Goal: Check status: Check status

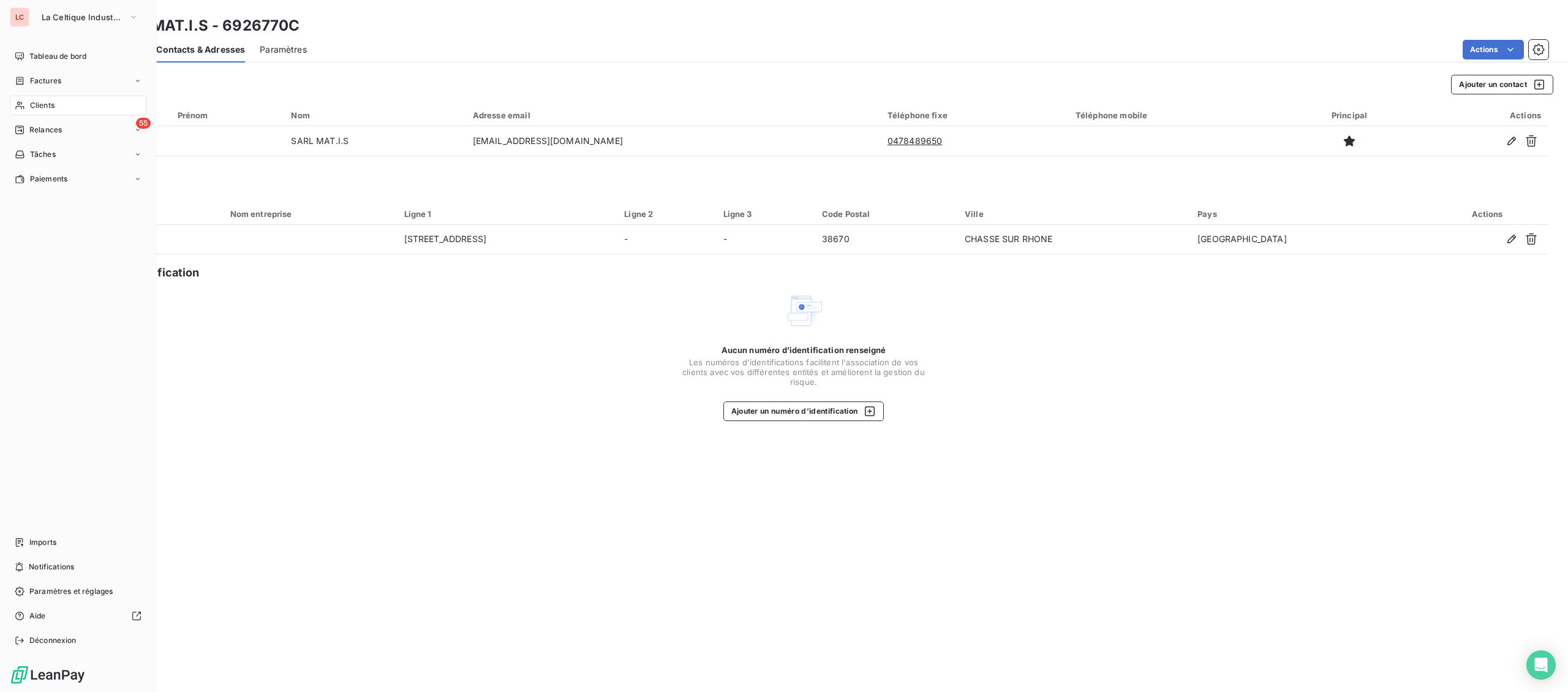
click at [45, 96] on div "Clients" at bounding box center [79, 105] width 137 height 19
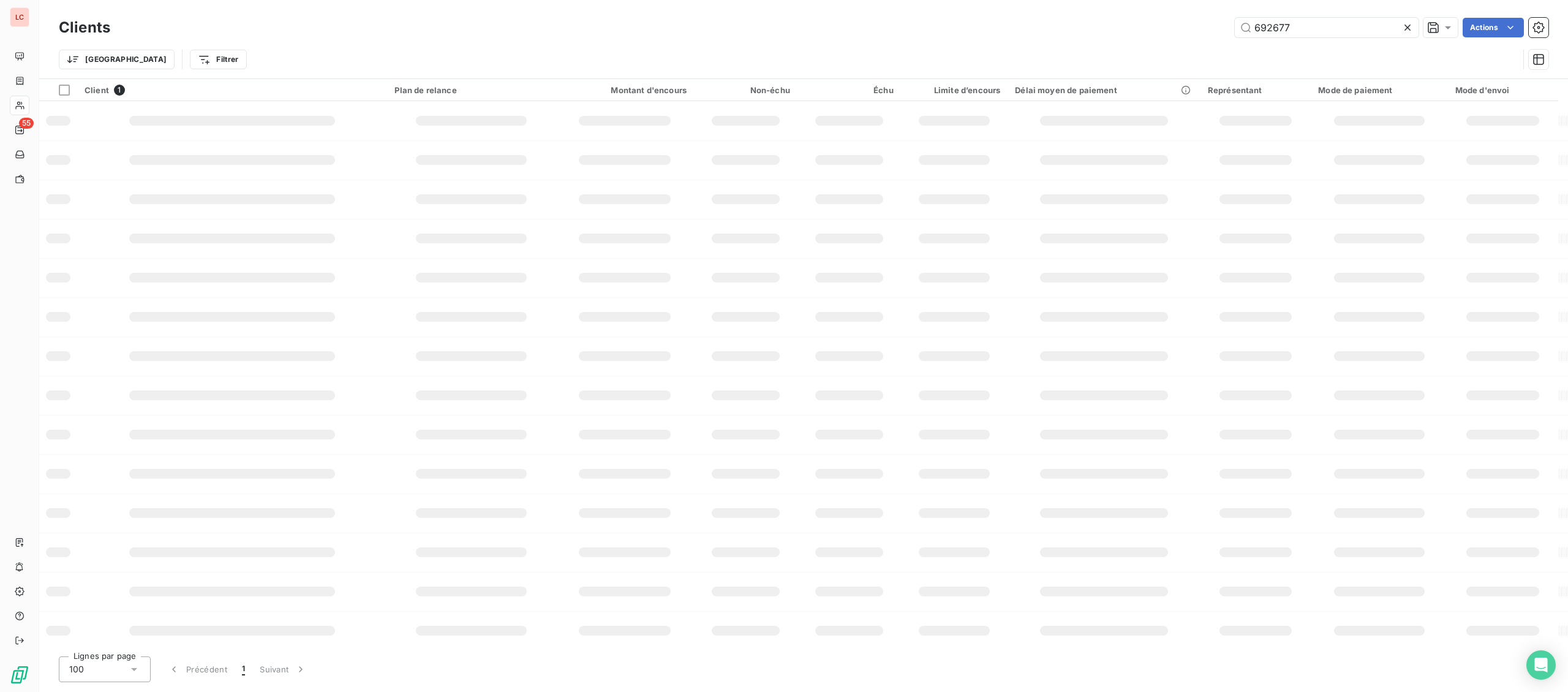
drag, startPoint x: 1128, startPoint y: 31, endPoint x: 956, endPoint y: 2, distance: 174.4
click at [1235, 31] on input "692677" at bounding box center [1327, 27] width 184 height 19
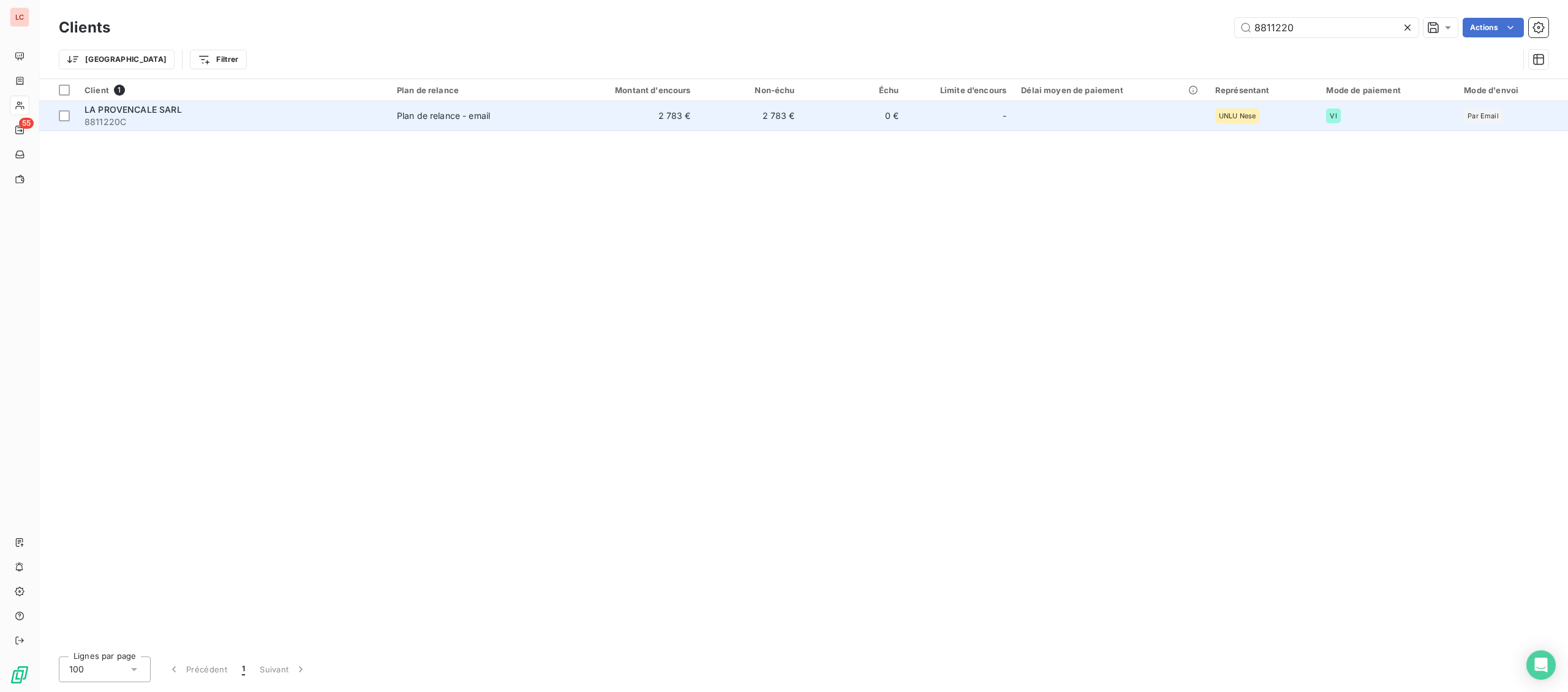
type input "8811220"
click at [487, 122] on div "Plan de relance - email" at bounding box center [443, 115] width 93 height 12
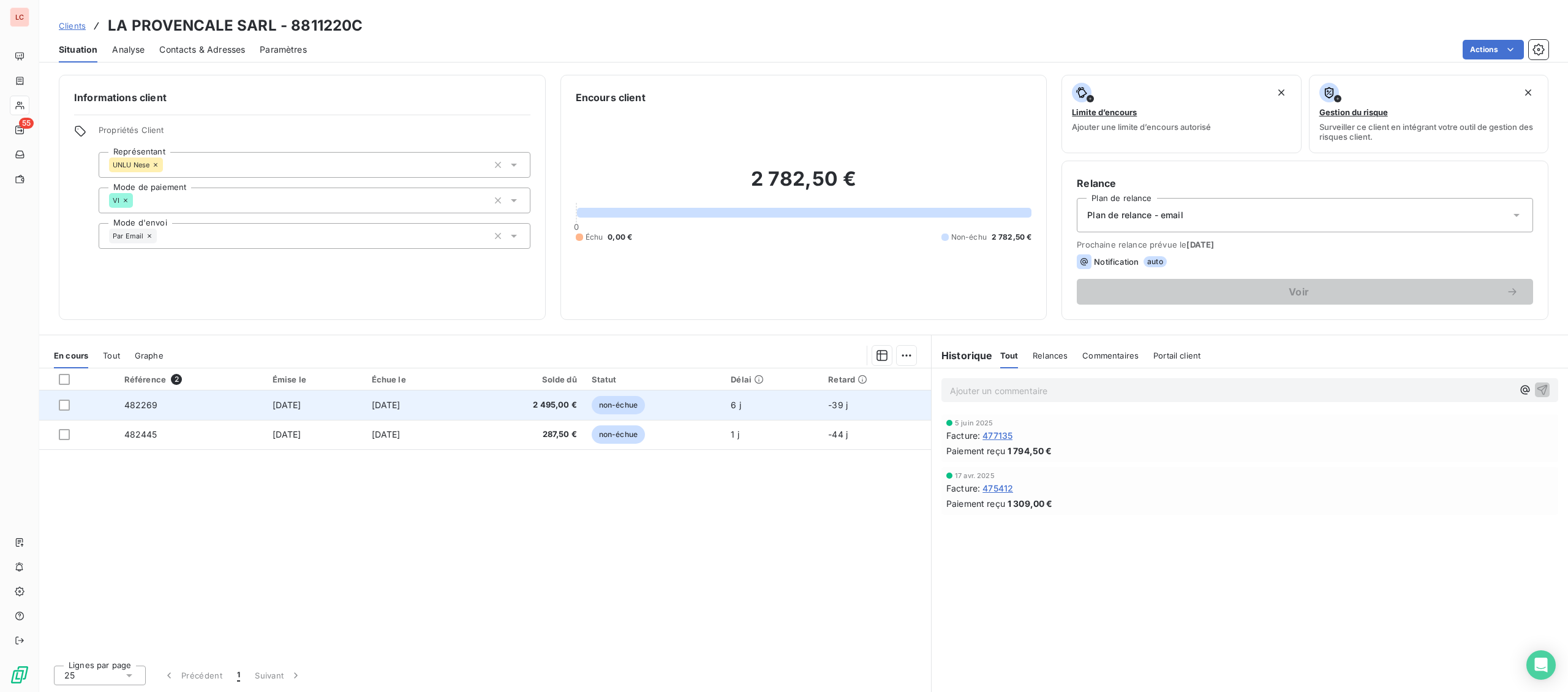
click at [465, 407] on td "[DATE]" at bounding box center [414, 404] width 100 height 30
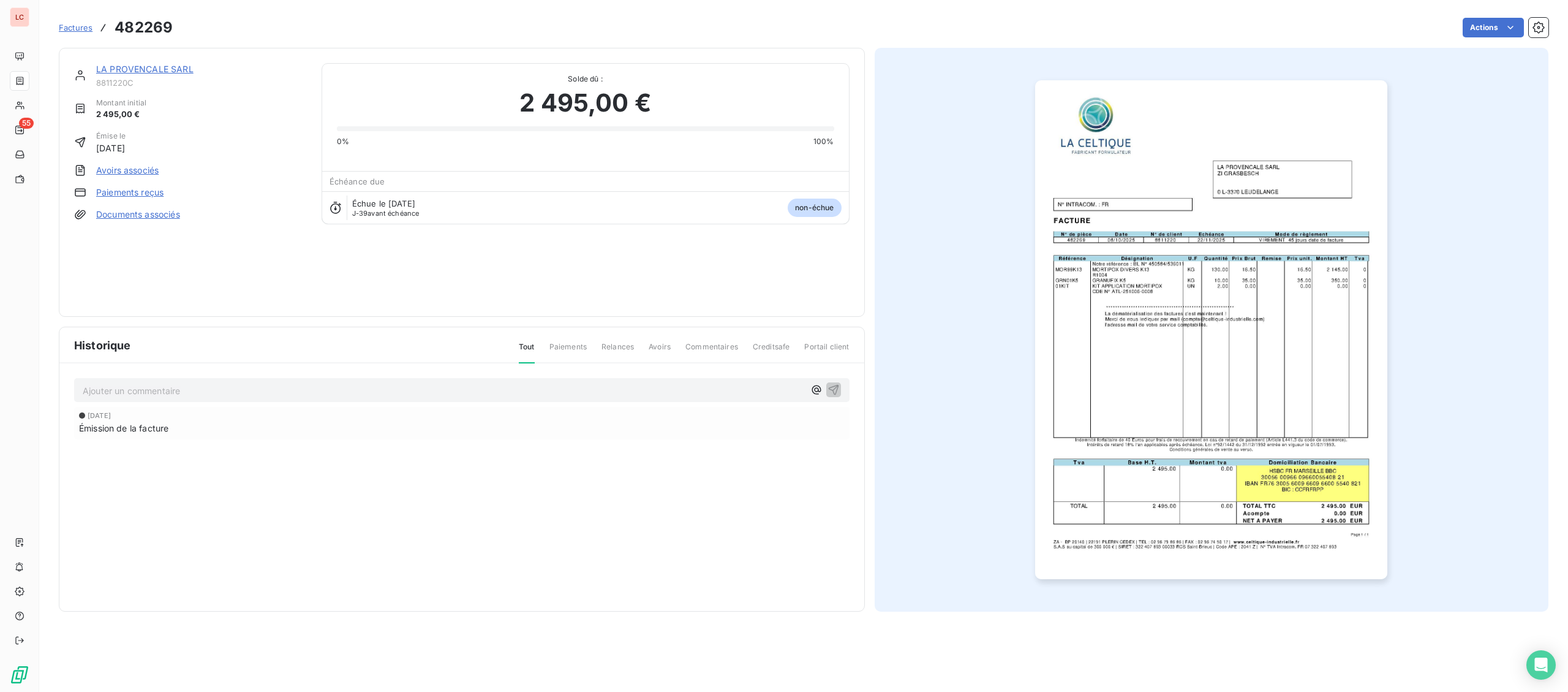
click at [1026, 383] on div at bounding box center [1212, 329] width 674 height 564
click at [1084, 373] on img "button" at bounding box center [1211, 329] width 352 height 499
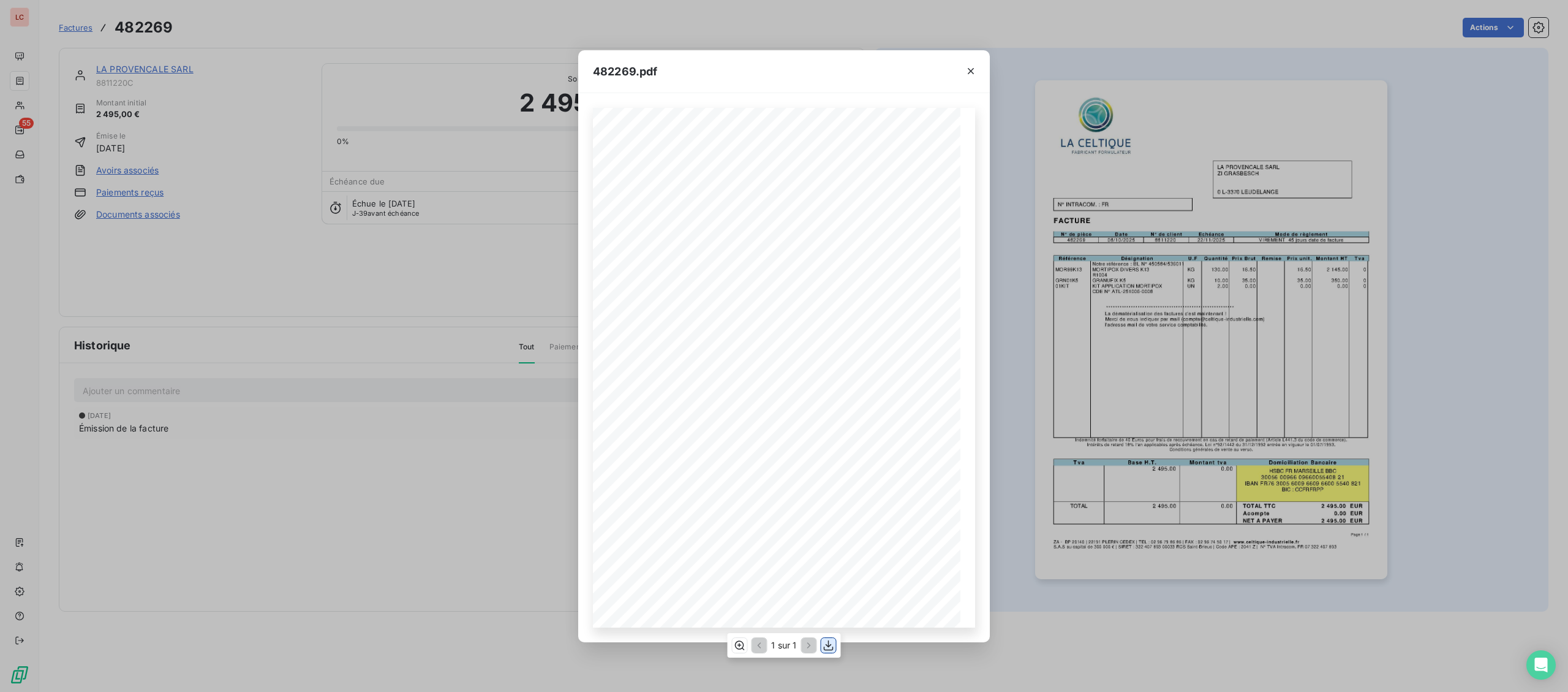
click at [827, 647] on icon "button" at bounding box center [828, 645] width 12 height 12
click at [302, 436] on div "482269.pdf Page 1 / 1 ZA - BP 20140 | [PHONE_NUMBER] CEDEX | TEL : [PHONE_NUMBE…" at bounding box center [784, 346] width 1568 height 692
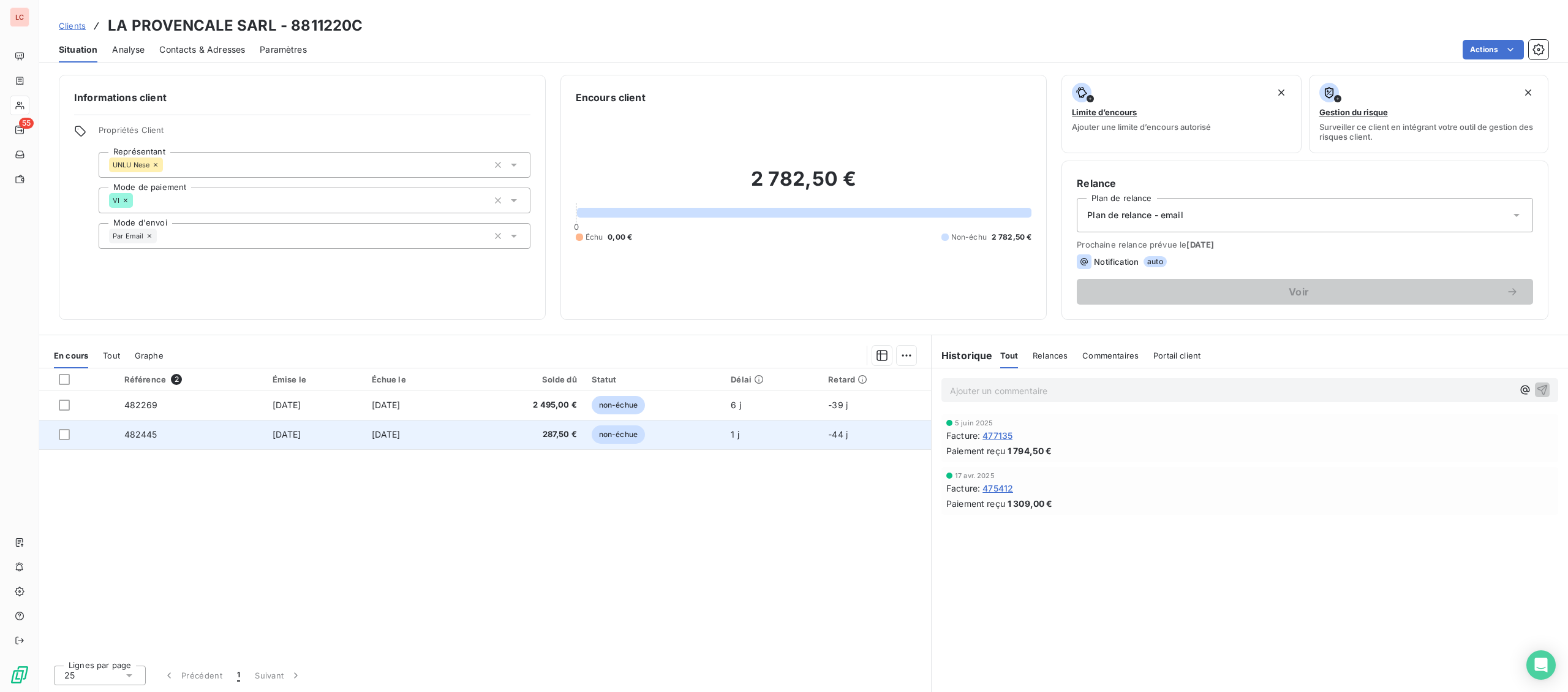
click at [465, 439] on td "[DATE]" at bounding box center [414, 434] width 100 height 30
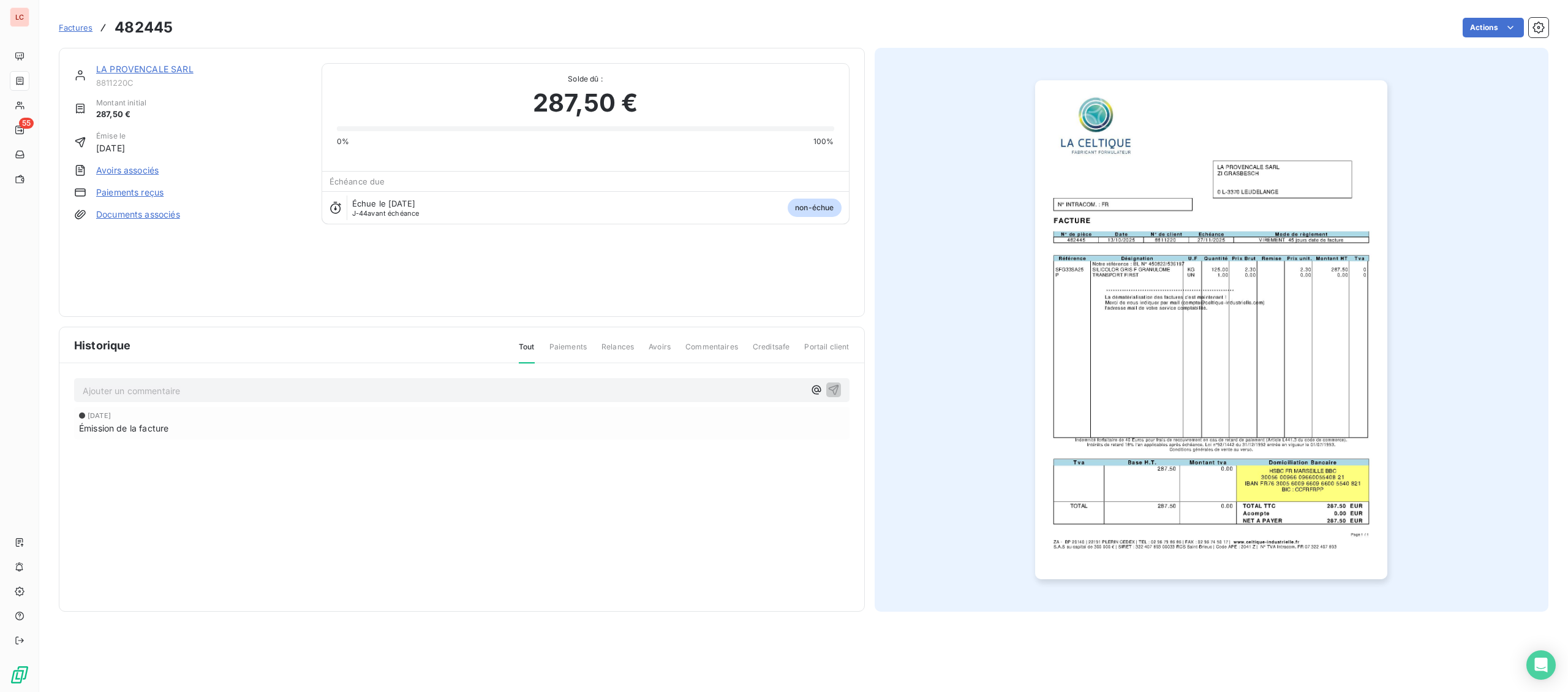
click at [1267, 398] on img "button" at bounding box center [1211, 329] width 352 height 499
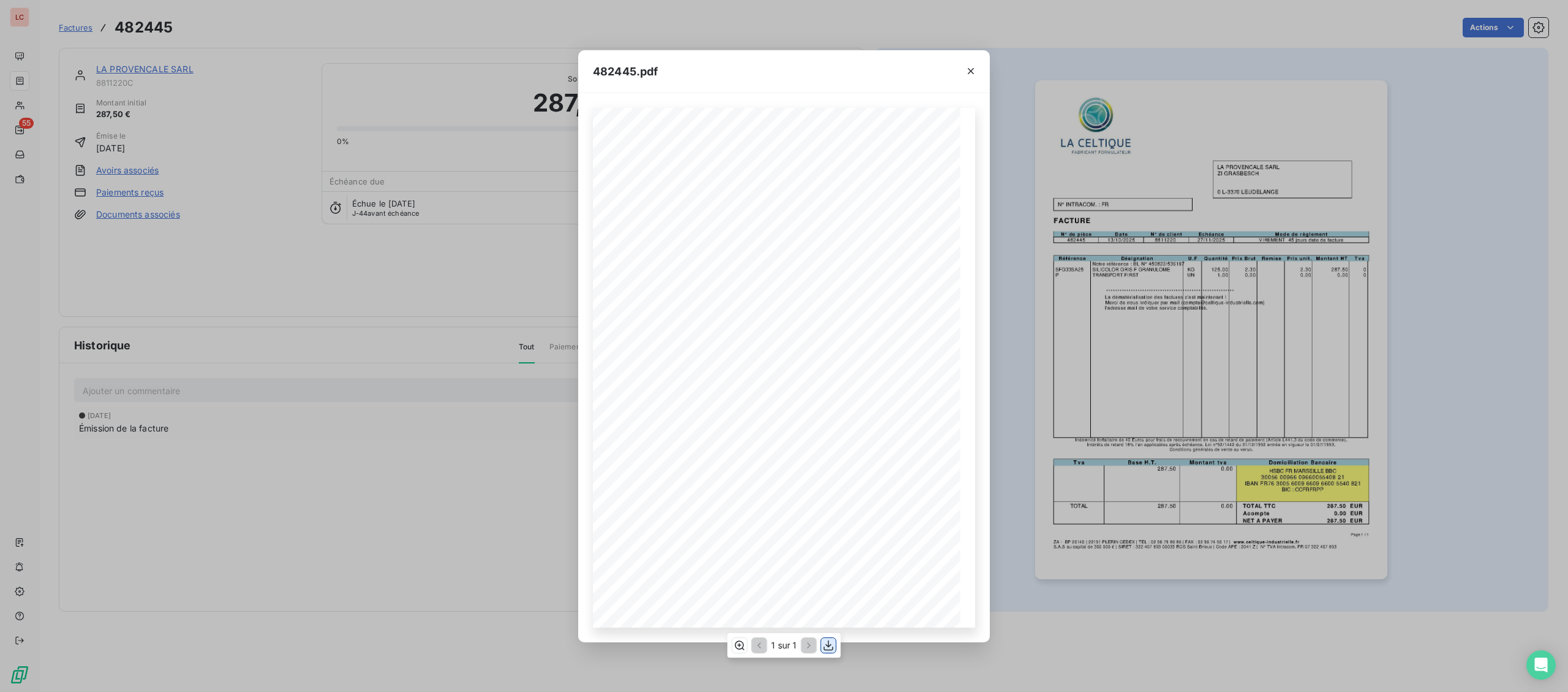
click at [822, 647] on button "button" at bounding box center [829, 645] width 14 height 14
click at [48, 100] on div "**********" at bounding box center [784, 346] width 1568 height 692
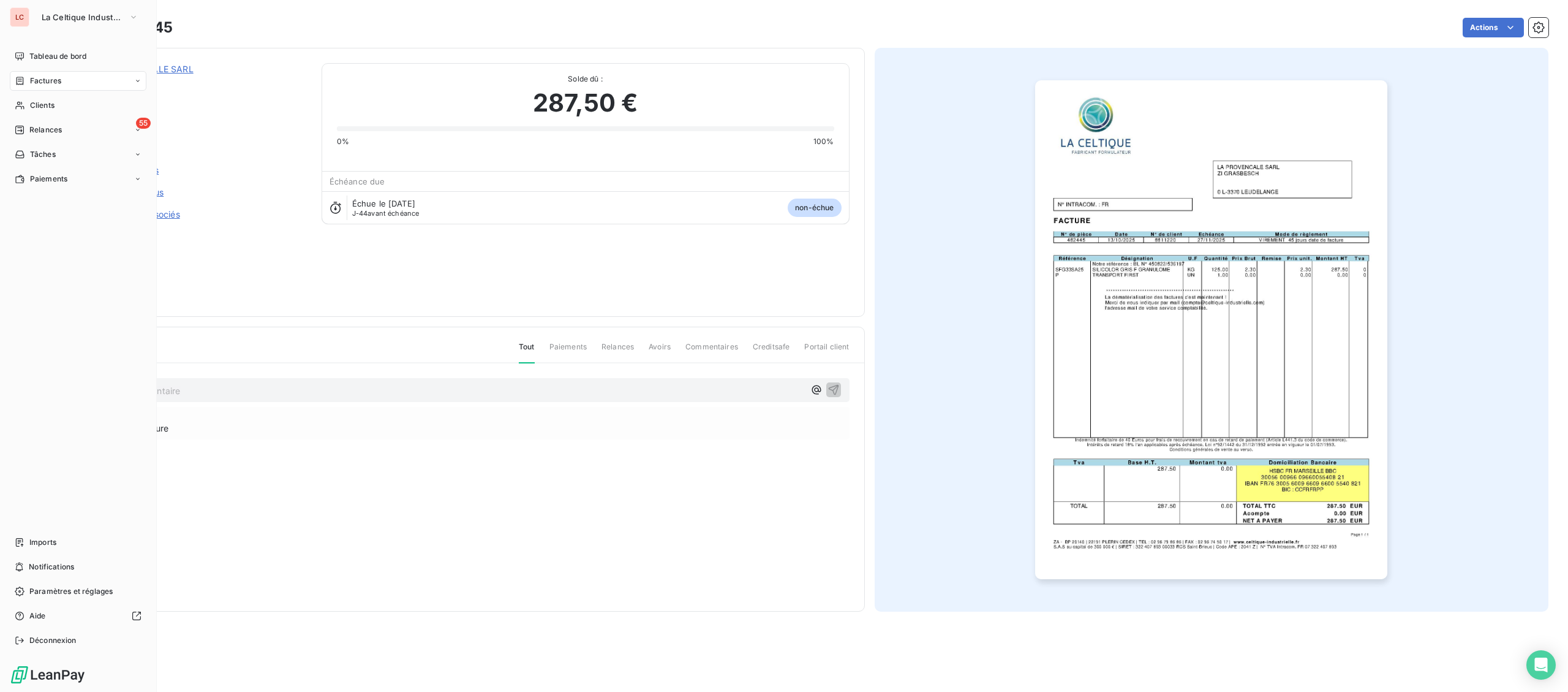
click at [32, 83] on span "Factures" at bounding box center [45, 81] width 31 height 11
click at [37, 81] on span "Factures" at bounding box center [45, 81] width 31 height 11
click at [37, 113] on div "Factures" at bounding box center [85, 105] width 122 height 19
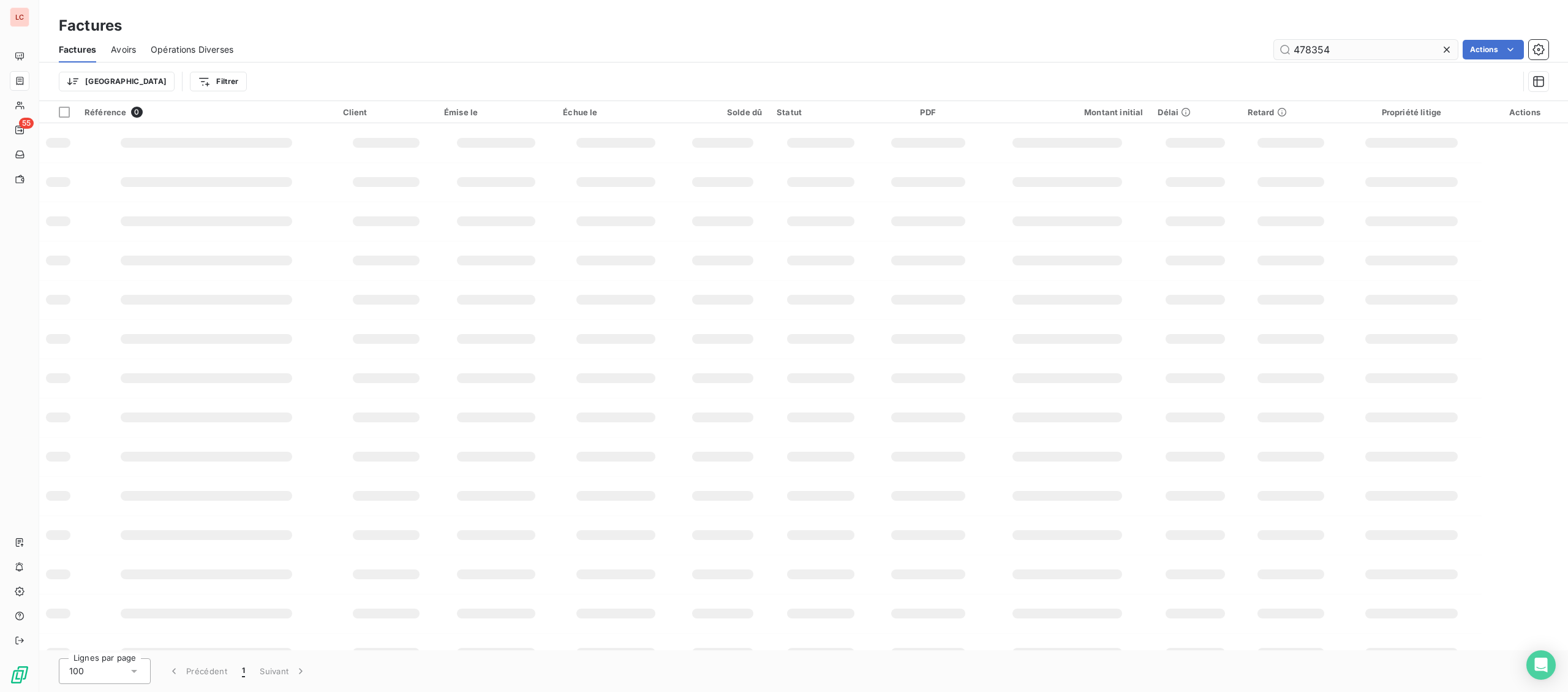
drag, startPoint x: 1368, startPoint y: 56, endPoint x: 1017, endPoint y: 58, distance: 351.0
click at [1274, 58] on input "478354" at bounding box center [1366, 49] width 184 height 19
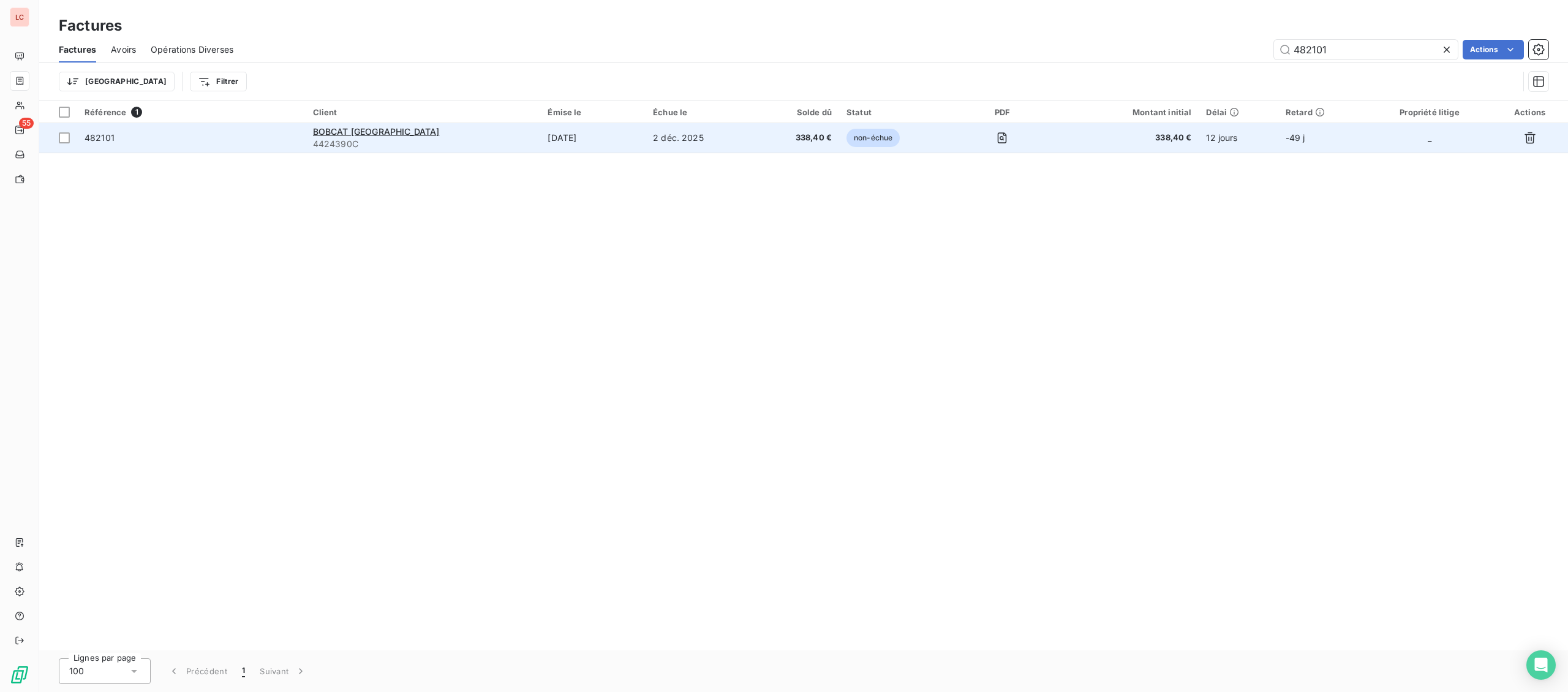
type input "482101"
click at [646, 128] on td "2 déc. 2025" at bounding box center [700, 138] width 108 height 30
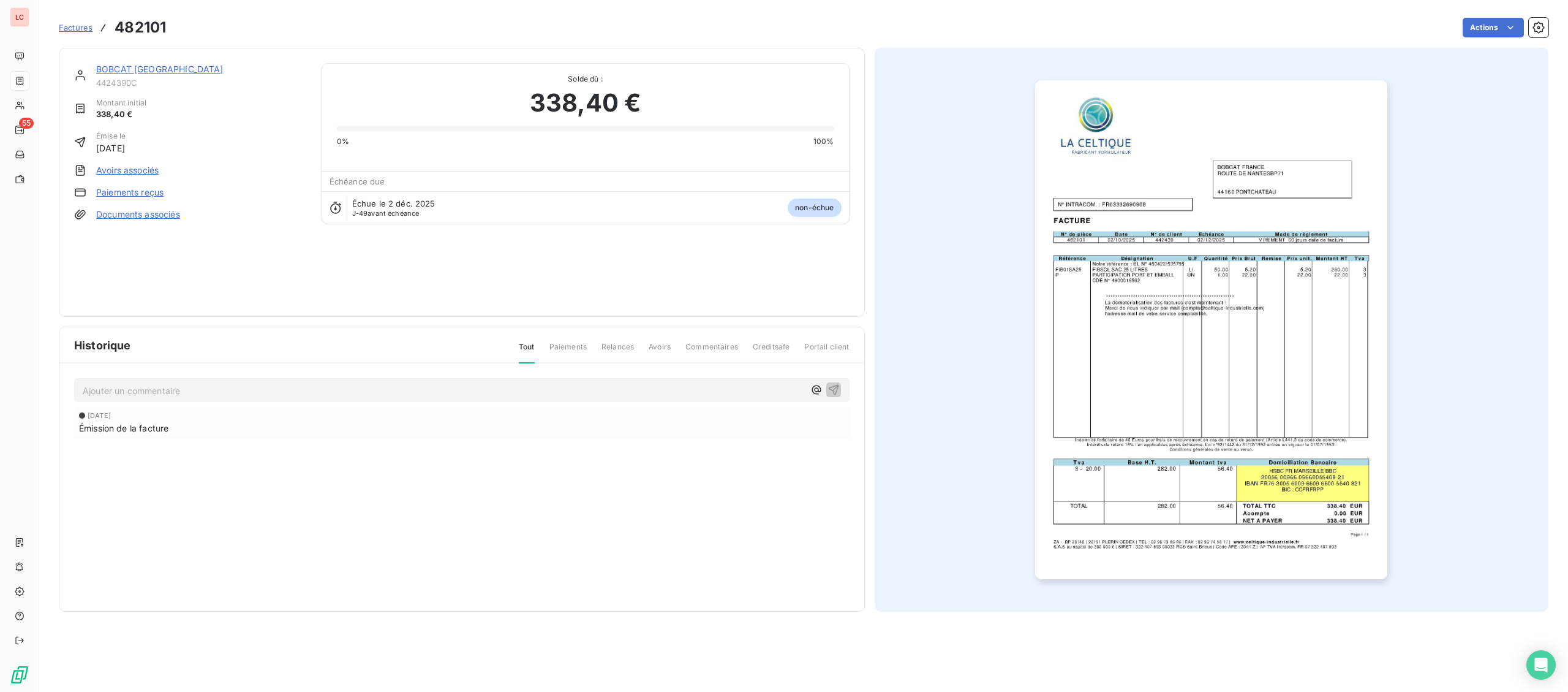
click at [161, 74] on link "BOBCAT [GEOGRAPHIC_DATA]" at bounding box center [159, 68] width 128 height 10
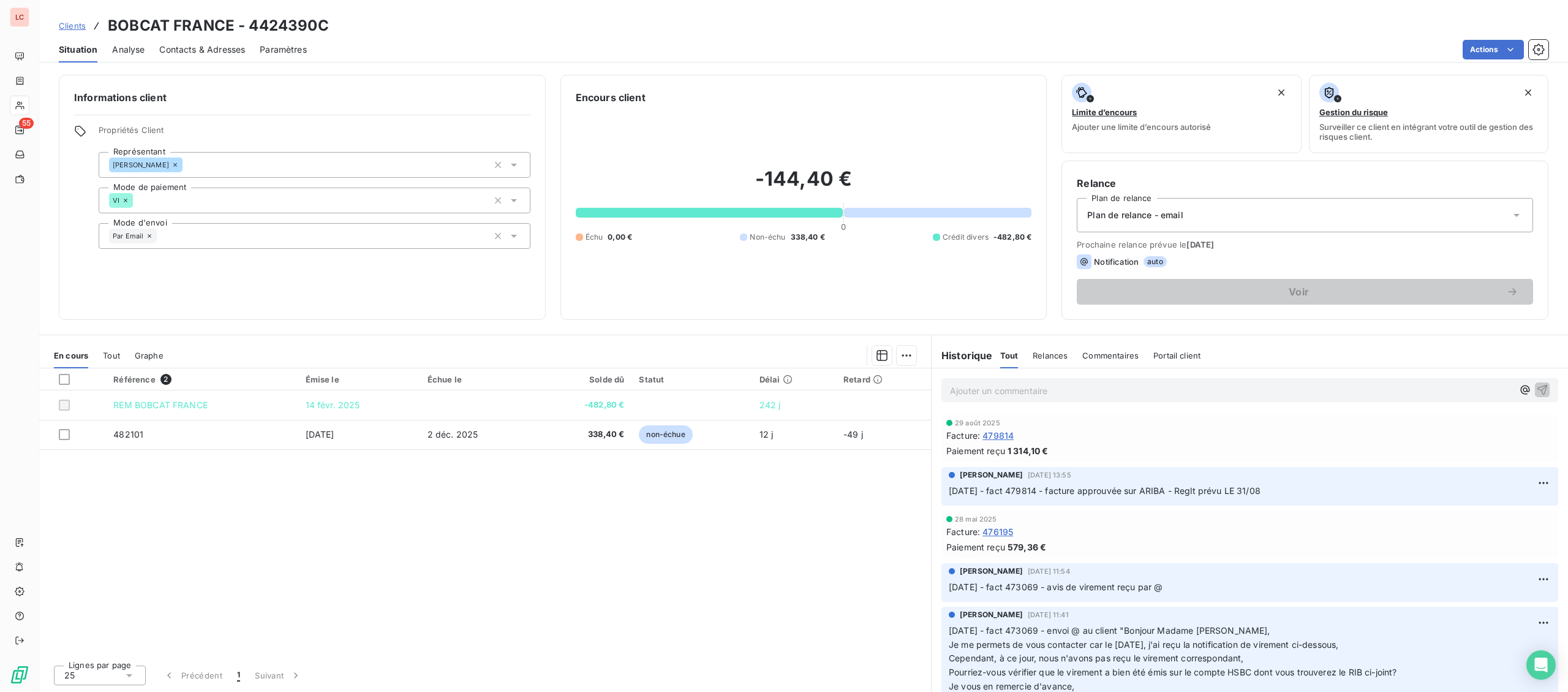
click at [966, 395] on p "Ajouter un commentaire ﻿" at bounding box center [1231, 390] width 563 height 15
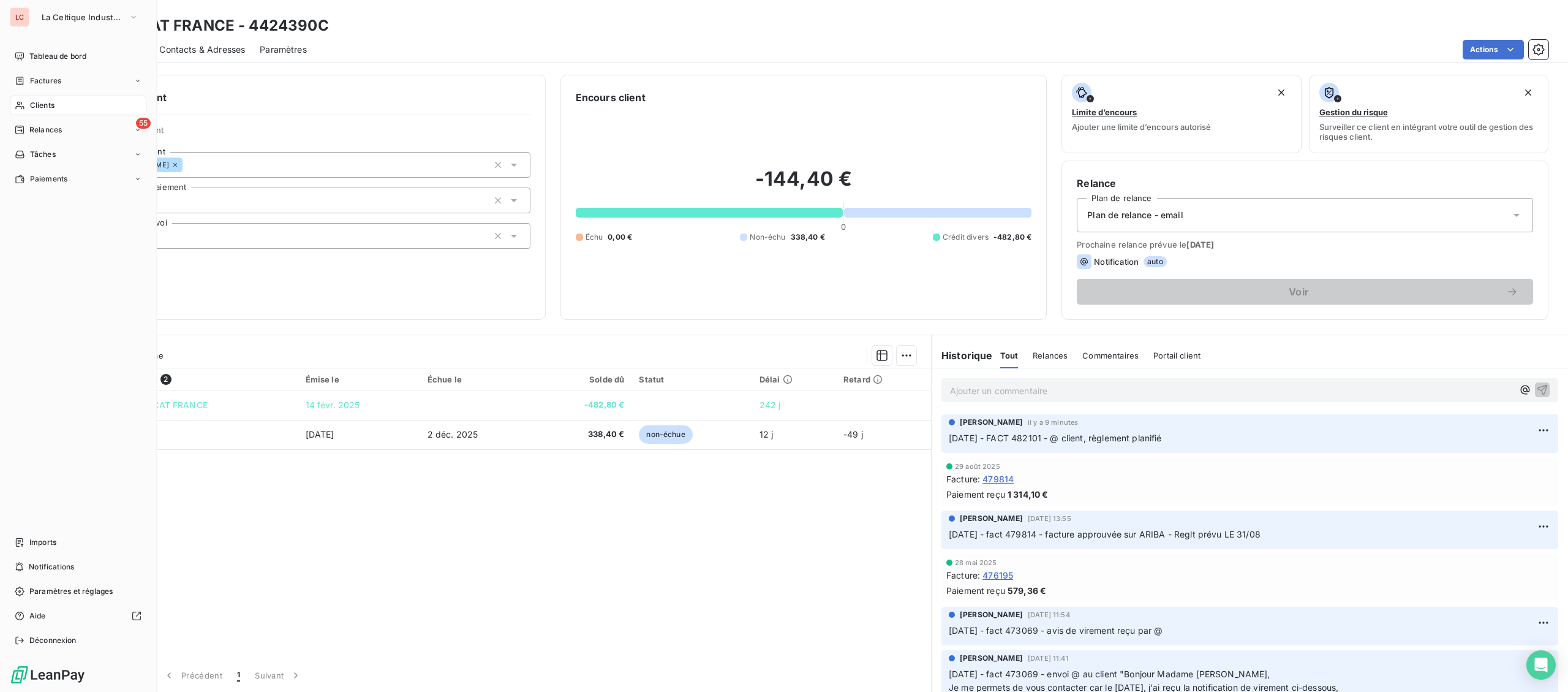
click at [32, 108] on span "Clients" at bounding box center [43, 105] width 24 height 11
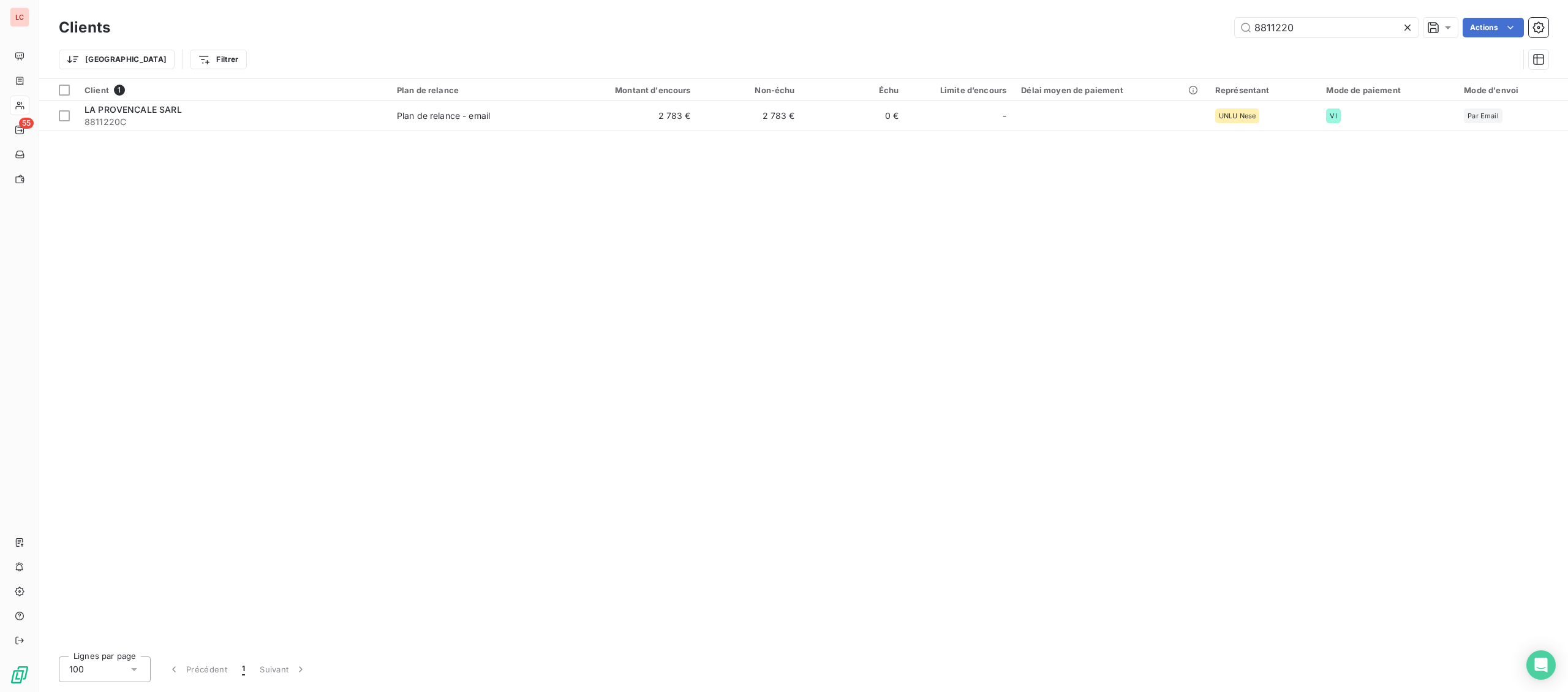
drag, startPoint x: 1343, startPoint y: 32, endPoint x: 1235, endPoint y: 14, distance: 109.5
click at [1245, 18] on input "8811220" at bounding box center [1327, 27] width 184 height 19
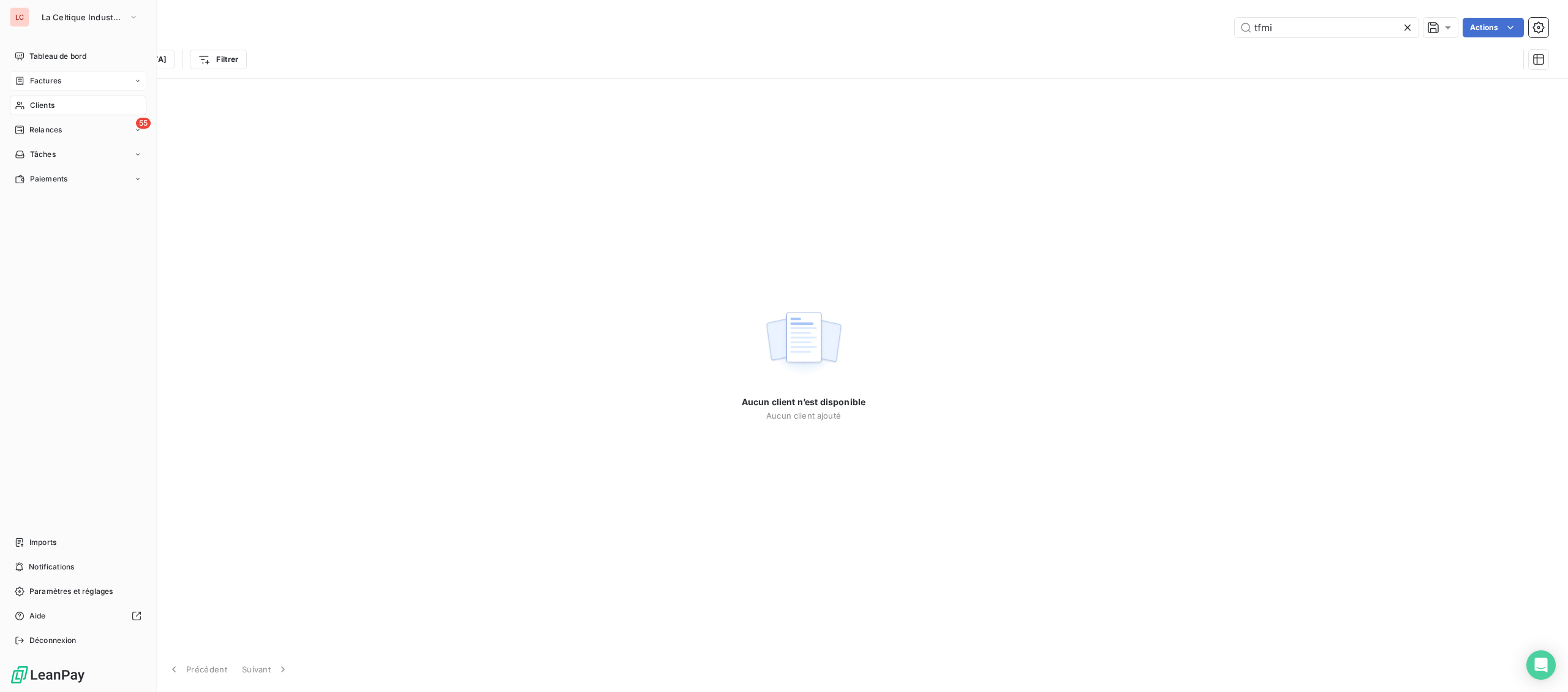
type input "tfmi"
click at [31, 85] on span "Factures" at bounding box center [45, 81] width 31 height 11
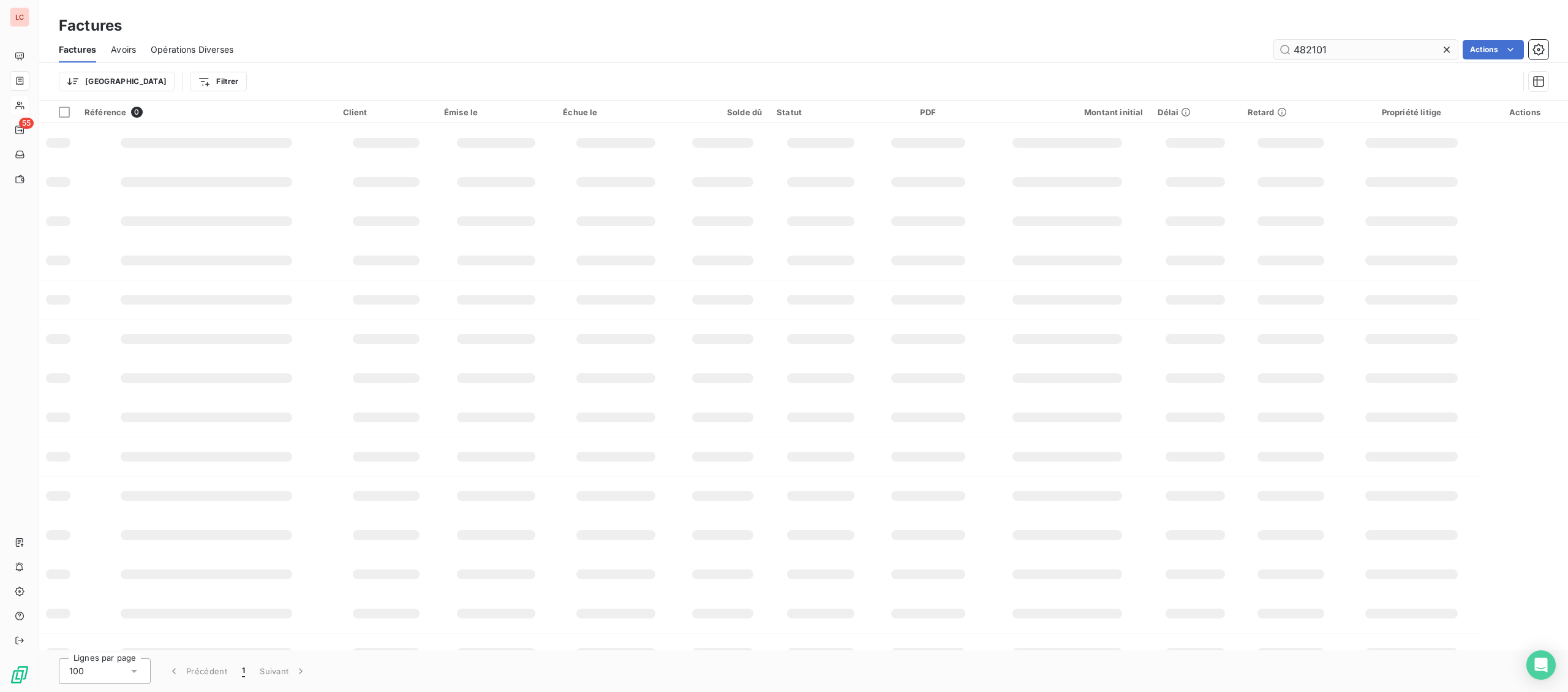
drag, startPoint x: 1332, startPoint y: 49, endPoint x: 1053, endPoint y: 48, distance: 279.0
click at [1274, 48] on input "482101" at bounding box center [1366, 49] width 184 height 19
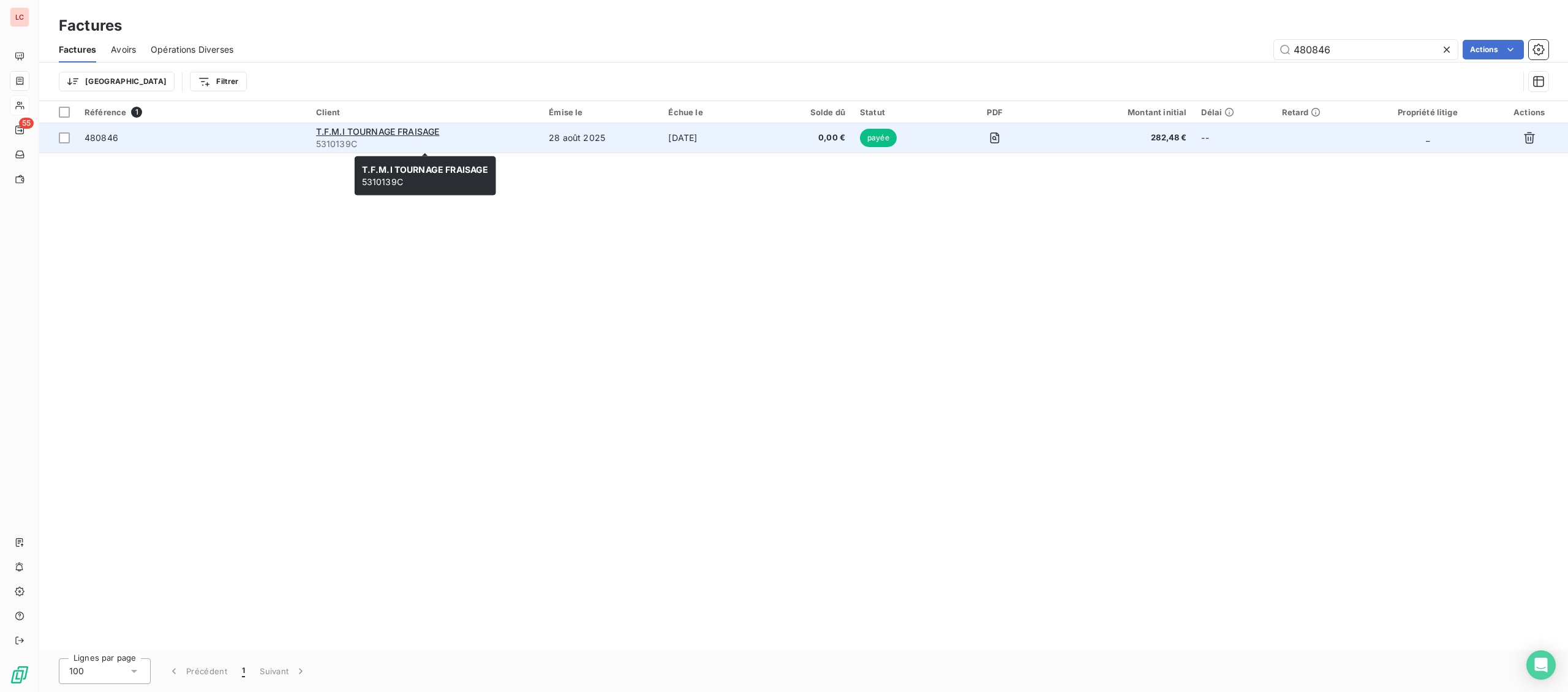
type input "480846"
click at [367, 149] on span "5310139C" at bounding box center [425, 143] width 218 height 12
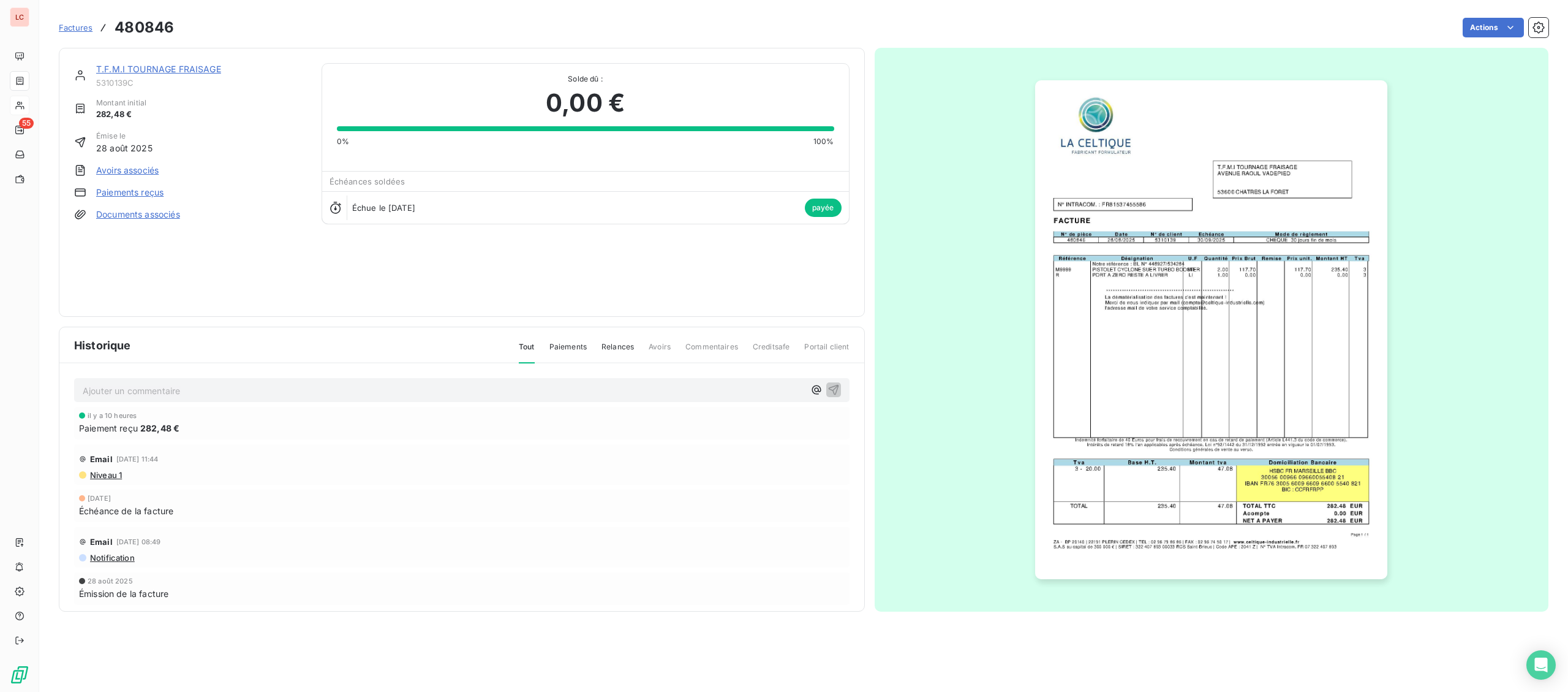
click at [129, 56] on div "T.F.M.I TOURNAGE FRAISAGE 5310139C Montant initial 282,48 € Émise le [DATE] Avo…" at bounding box center [462, 182] width 806 height 269
click at [125, 69] on link "T.F.M.I TOURNAGE FRAISAGE" at bounding box center [158, 68] width 125 height 10
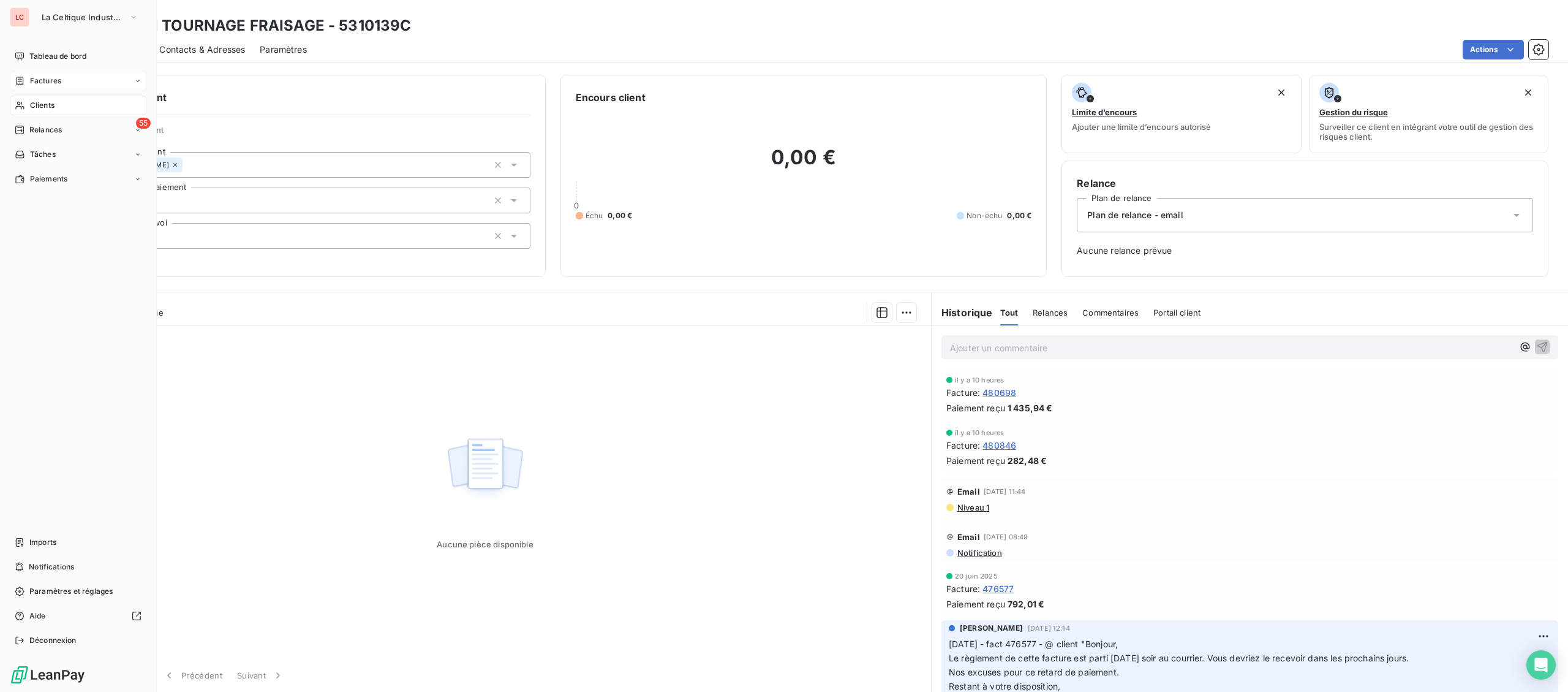
click at [22, 81] on icon at bounding box center [19, 81] width 10 height 10
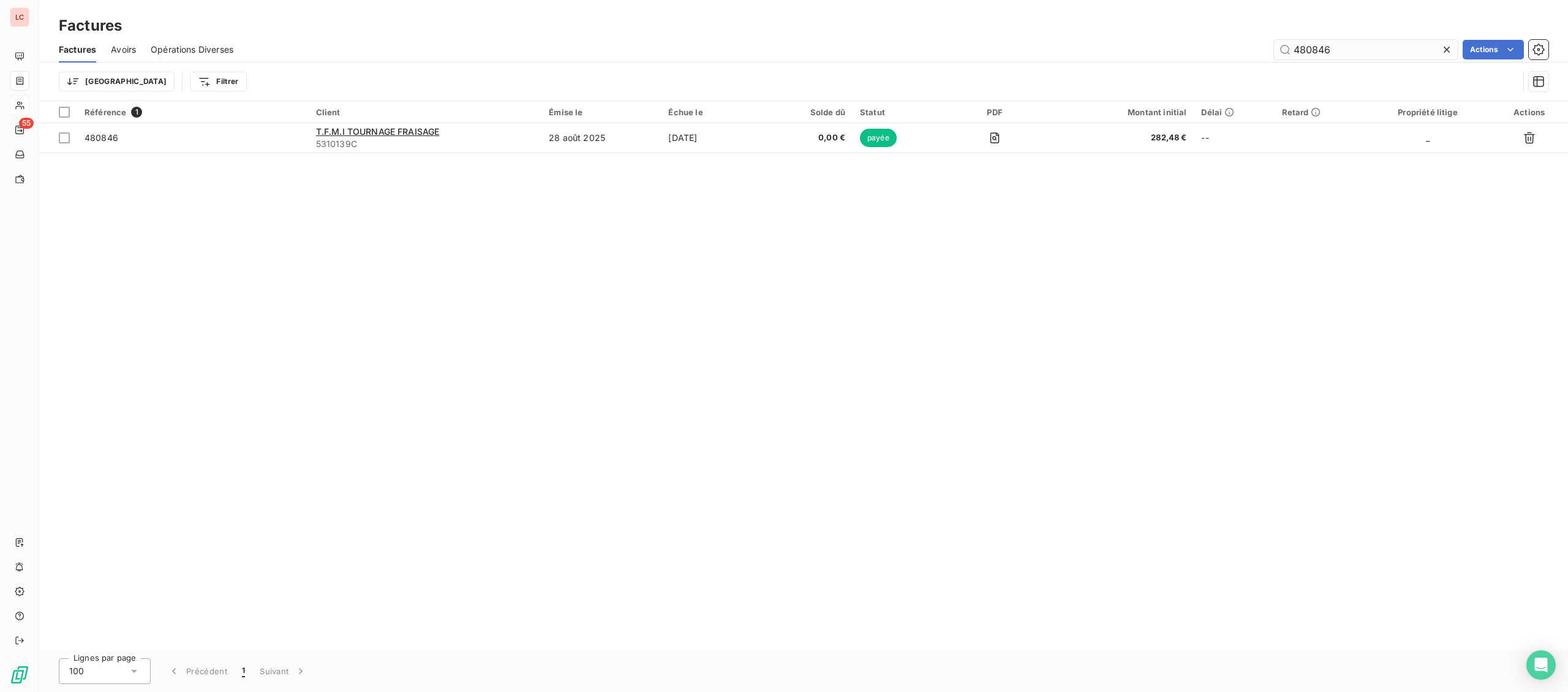
drag, startPoint x: 1342, startPoint y: 53, endPoint x: 1228, endPoint y: 51, distance: 114.0
click at [1274, 51] on input "480846" at bounding box center [1366, 49] width 184 height 19
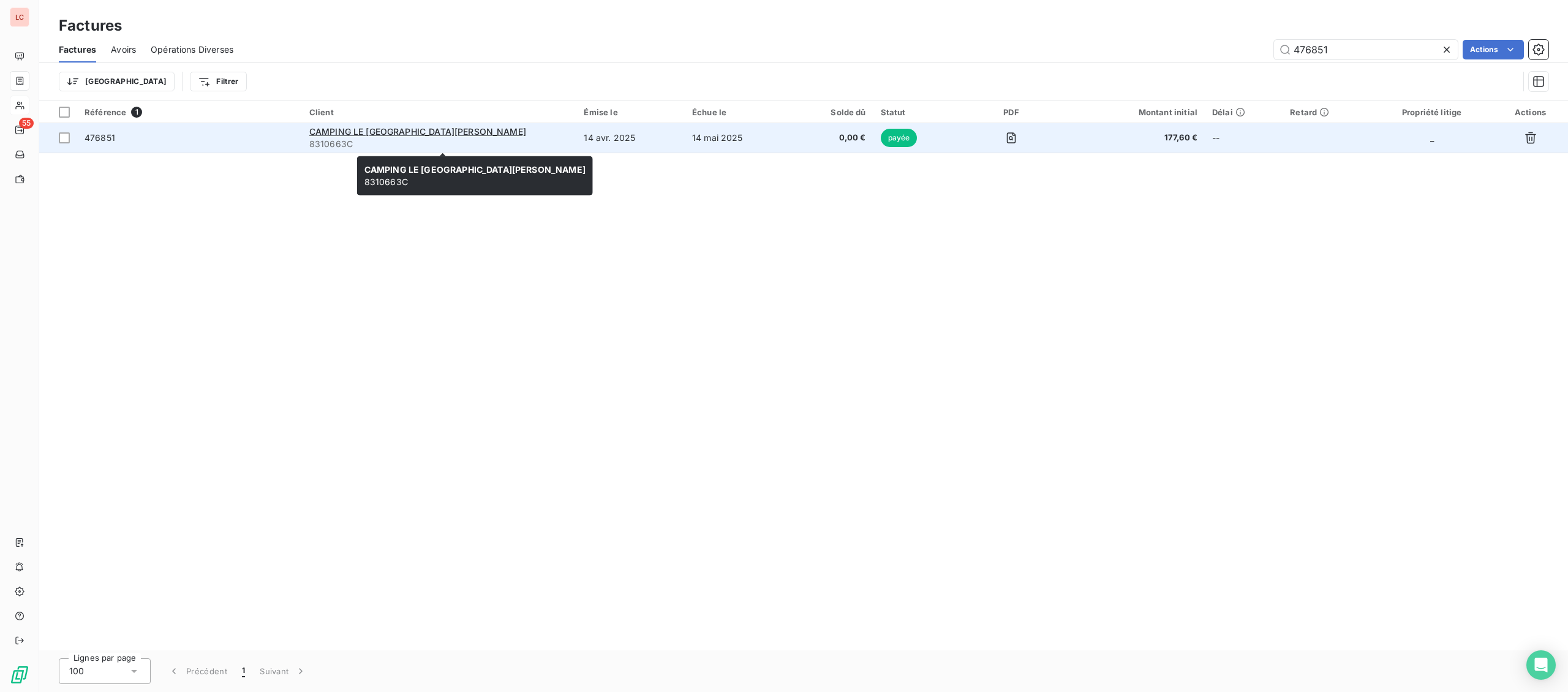
type input "476851"
click at [498, 143] on span "8310663C" at bounding box center [439, 143] width 260 height 12
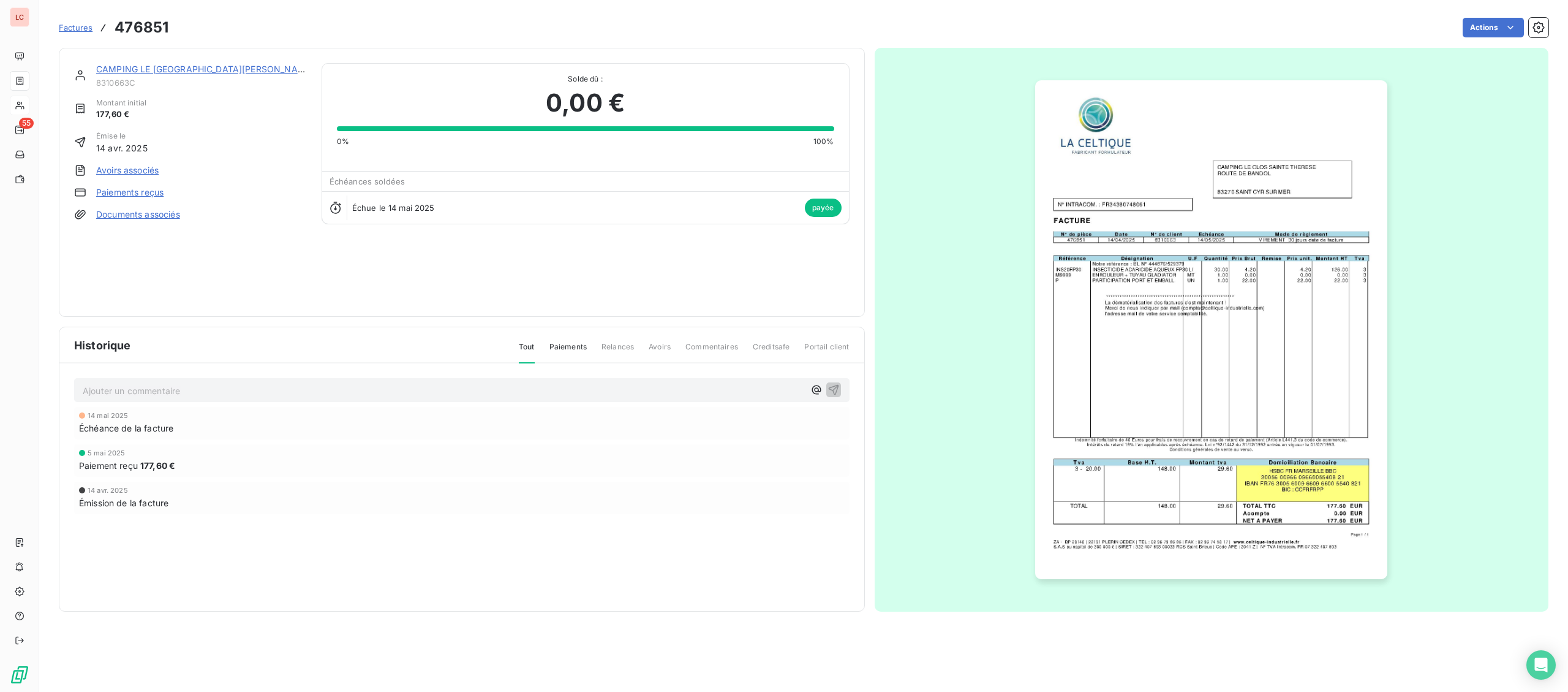
click at [210, 67] on link "CAMPING LE [GEOGRAPHIC_DATA][PERSON_NAME]" at bounding box center [205, 68] width 218 height 10
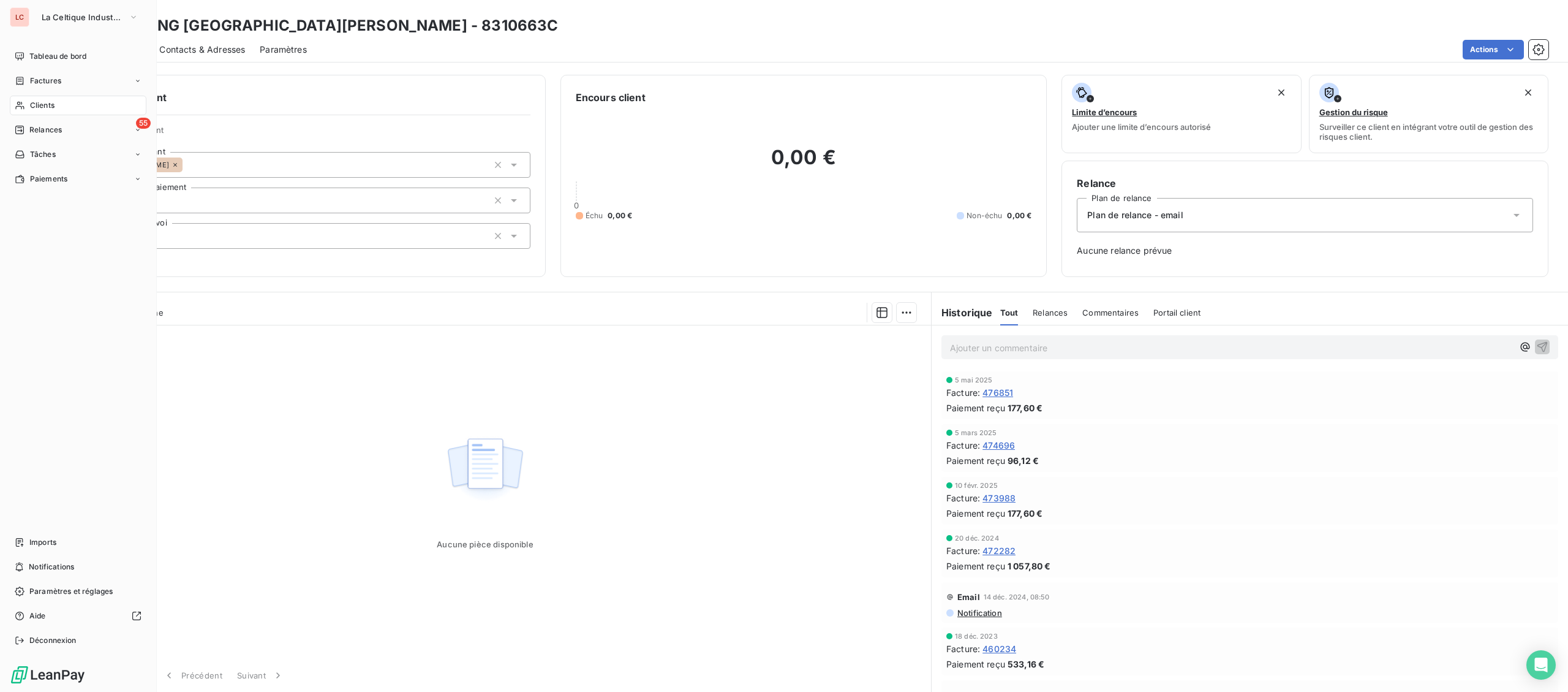
click at [29, 102] on div "Clients" at bounding box center [79, 105] width 137 height 19
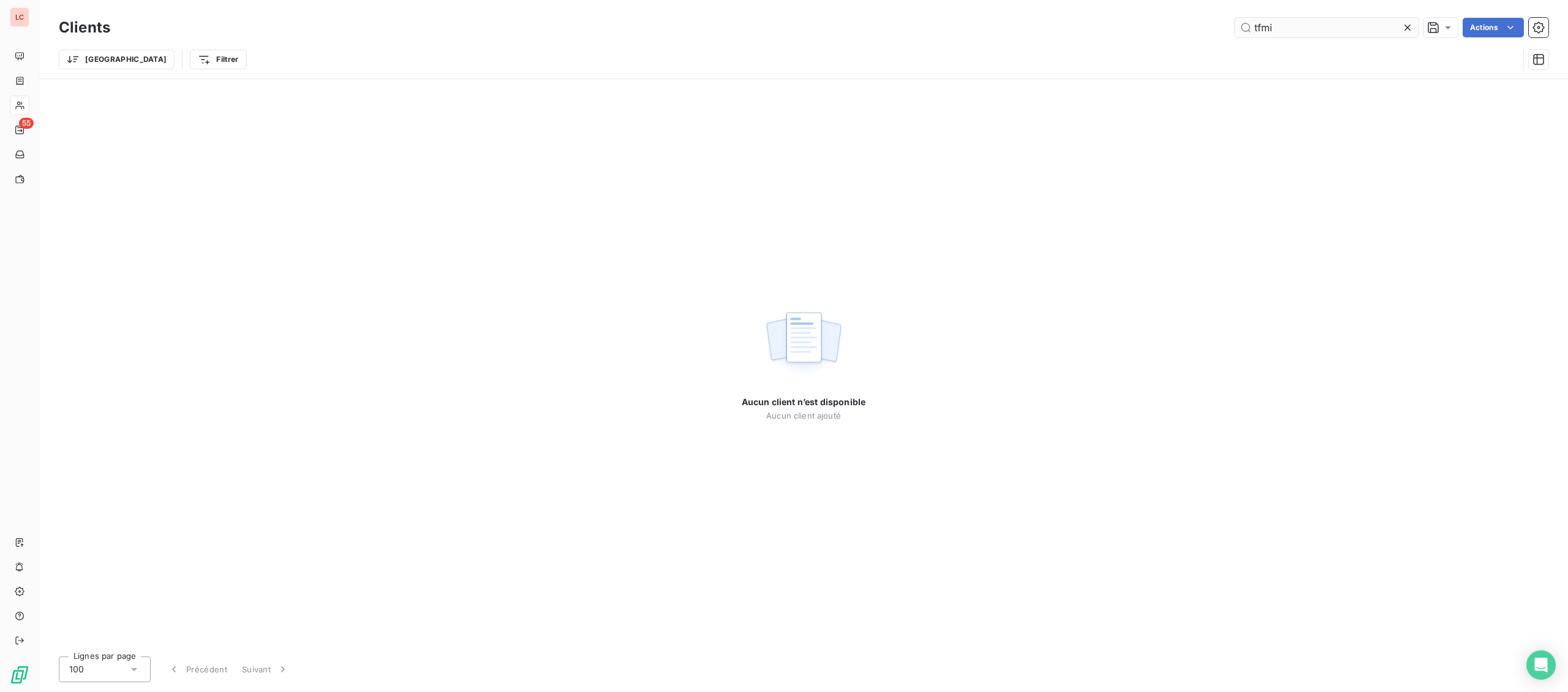
drag, startPoint x: 1292, startPoint y: 30, endPoint x: 1125, endPoint y: 19, distance: 167.4
click at [1235, 19] on input "tfmi" at bounding box center [1327, 27] width 184 height 19
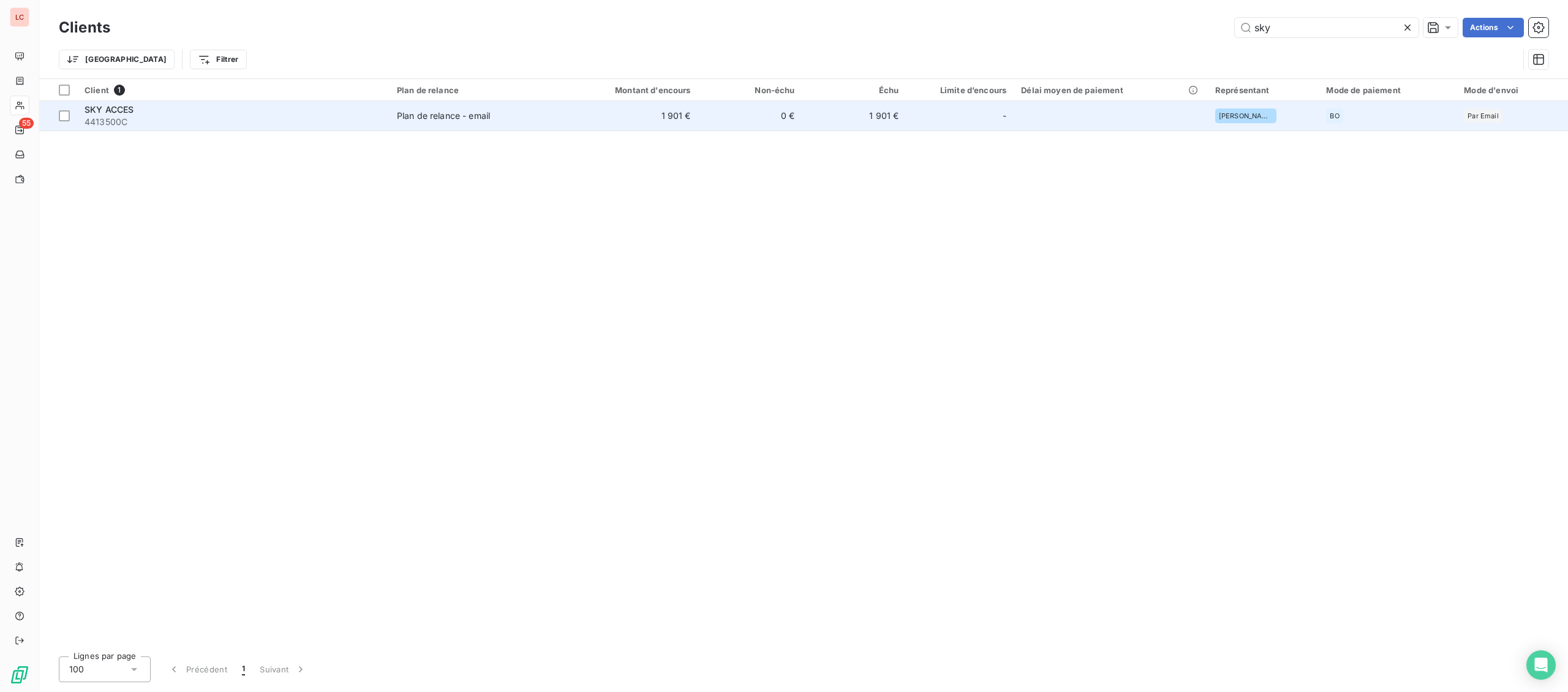
type input "sky"
click at [966, 123] on div "-" at bounding box center [959, 115] width 93 height 19
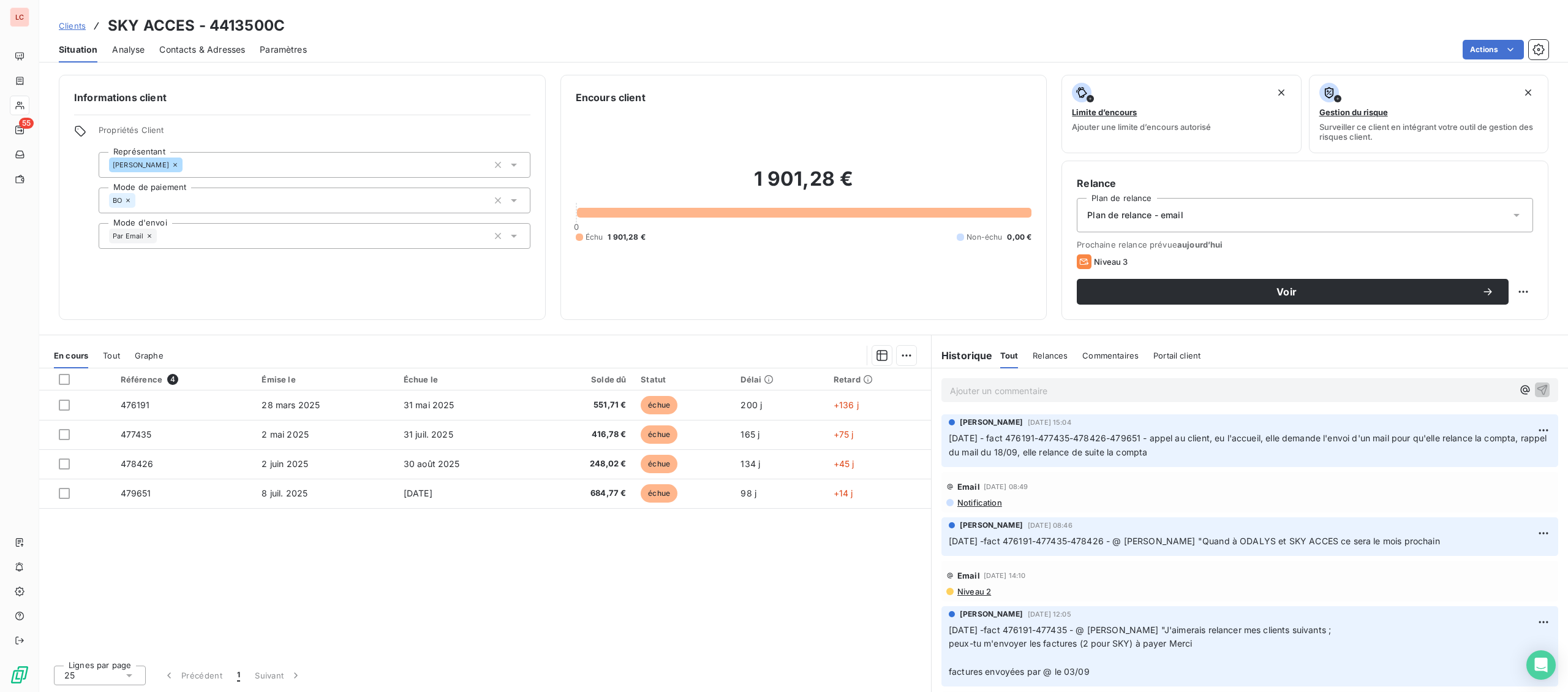
click at [58, 104] on div "Informations client Propriétés Client Représentant [PERSON_NAME] Mode de paieme…" at bounding box center [803, 198] width 1529 height 245
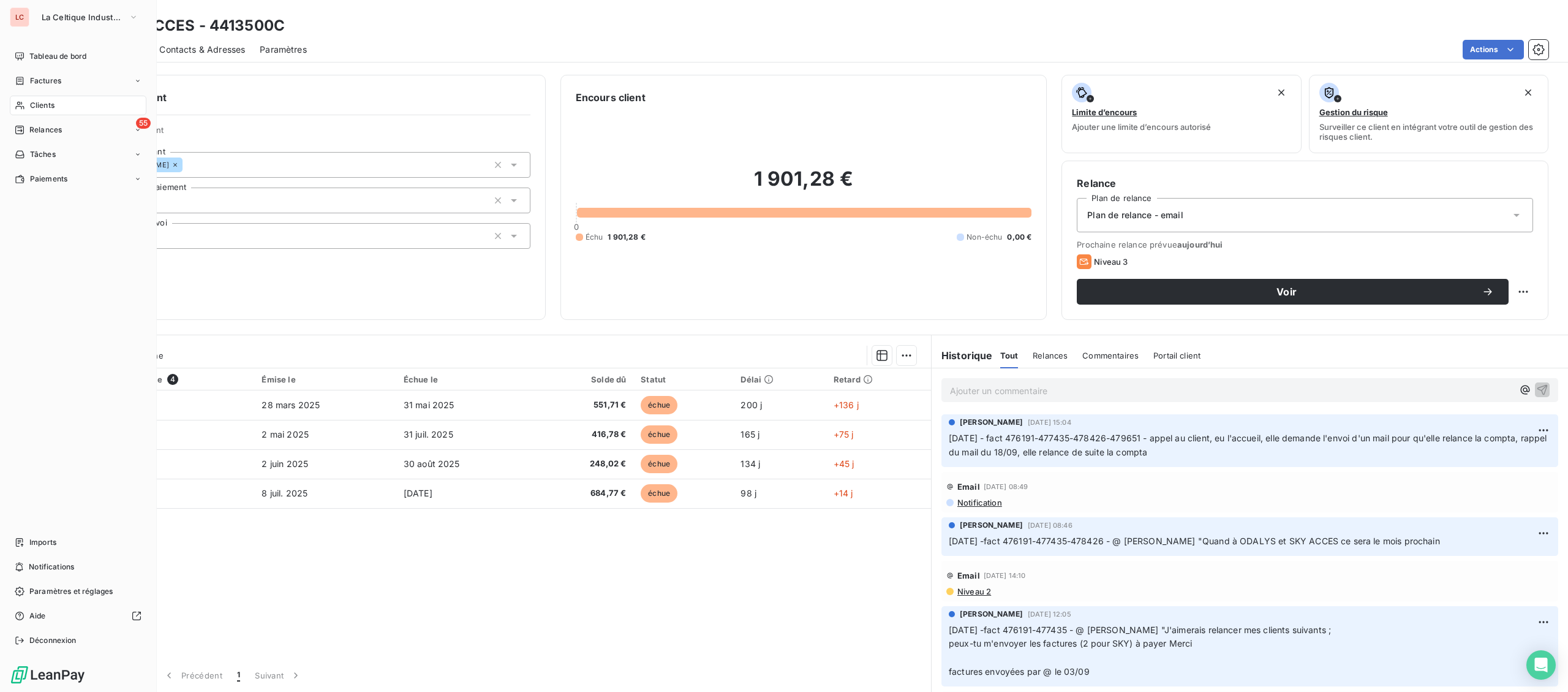
click at [37, 101] on span "Clients" at bounding box center [43, 105] width 24 height 11
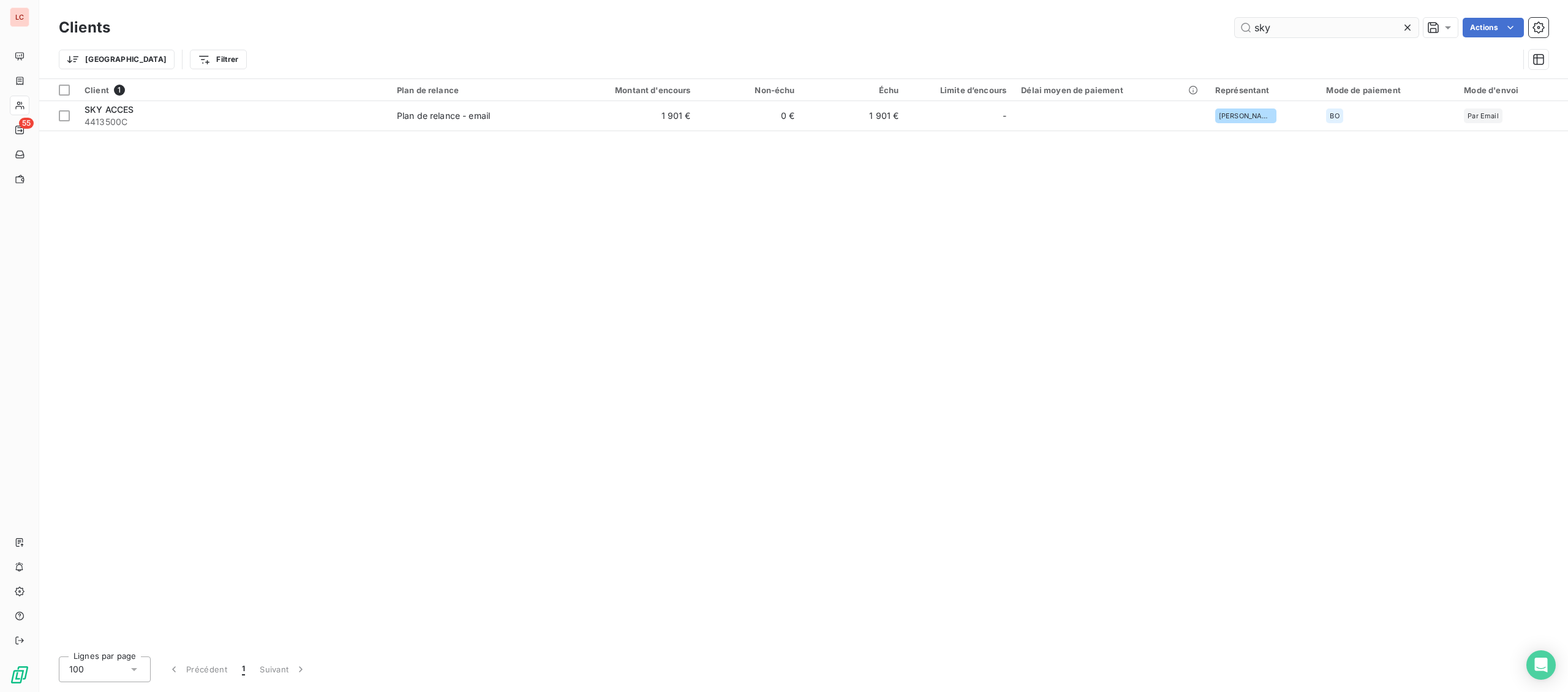
drag, startPoint x: 1265, startPoint y: 31, endPoint x: 1195, endPoint y: 27, distance: 70.1
click at [1235, 27] on input "sky" at bounding box center [1327, 27] width 184 height 19
type input "y"
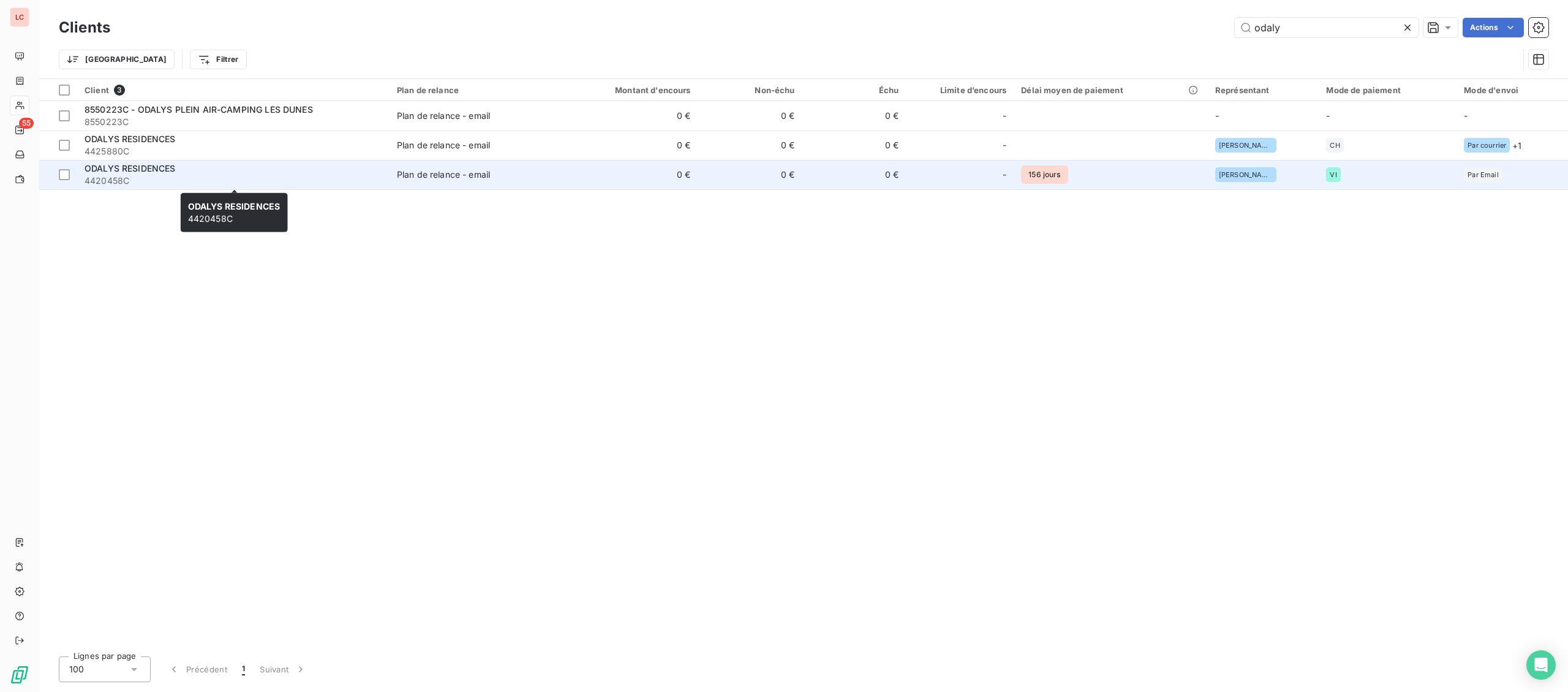
type input "odaly"
click at [228, 174] on span "4420458C" at bounding box center [233, 180] width 298 height 12
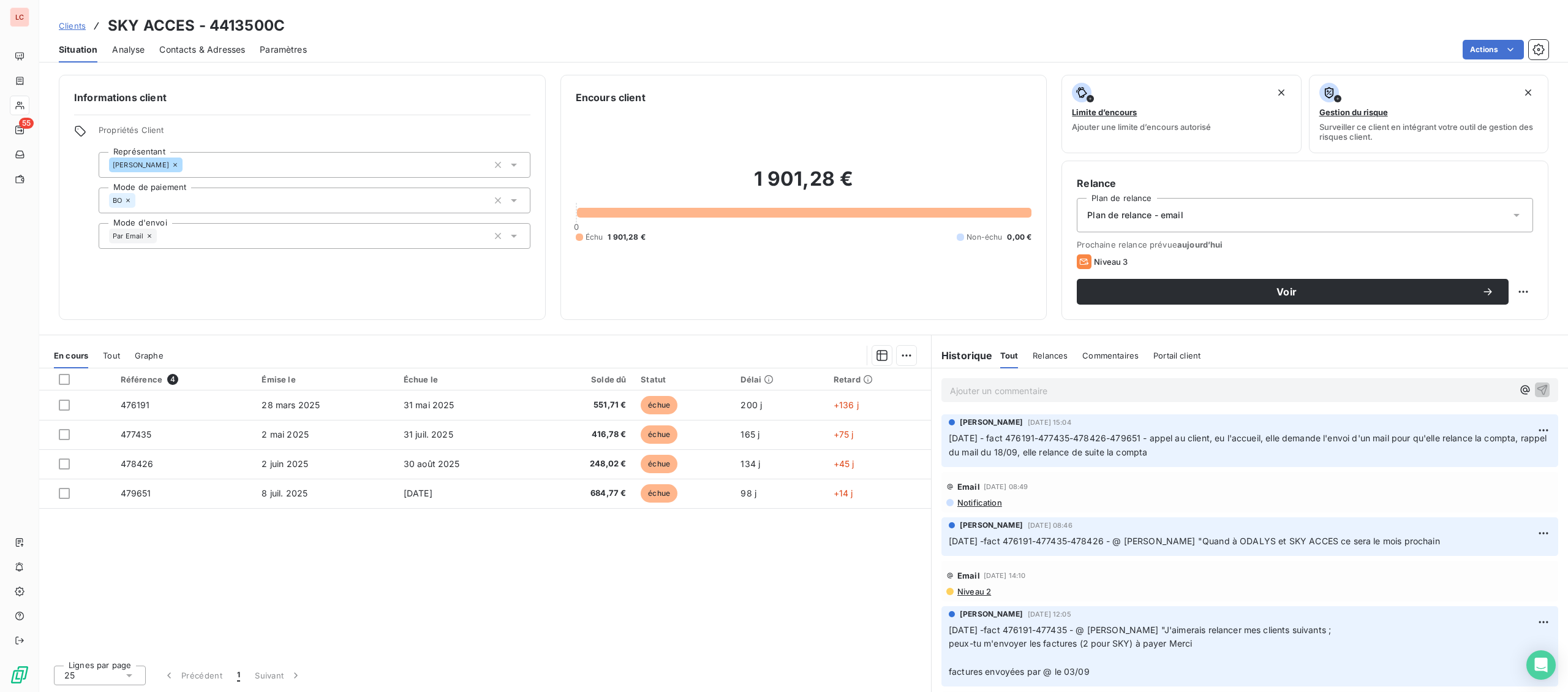
click at [1041, 391] on p "Ajouter un commentaire ﻿" at bounding box center [1231, 390] width 563 height 15
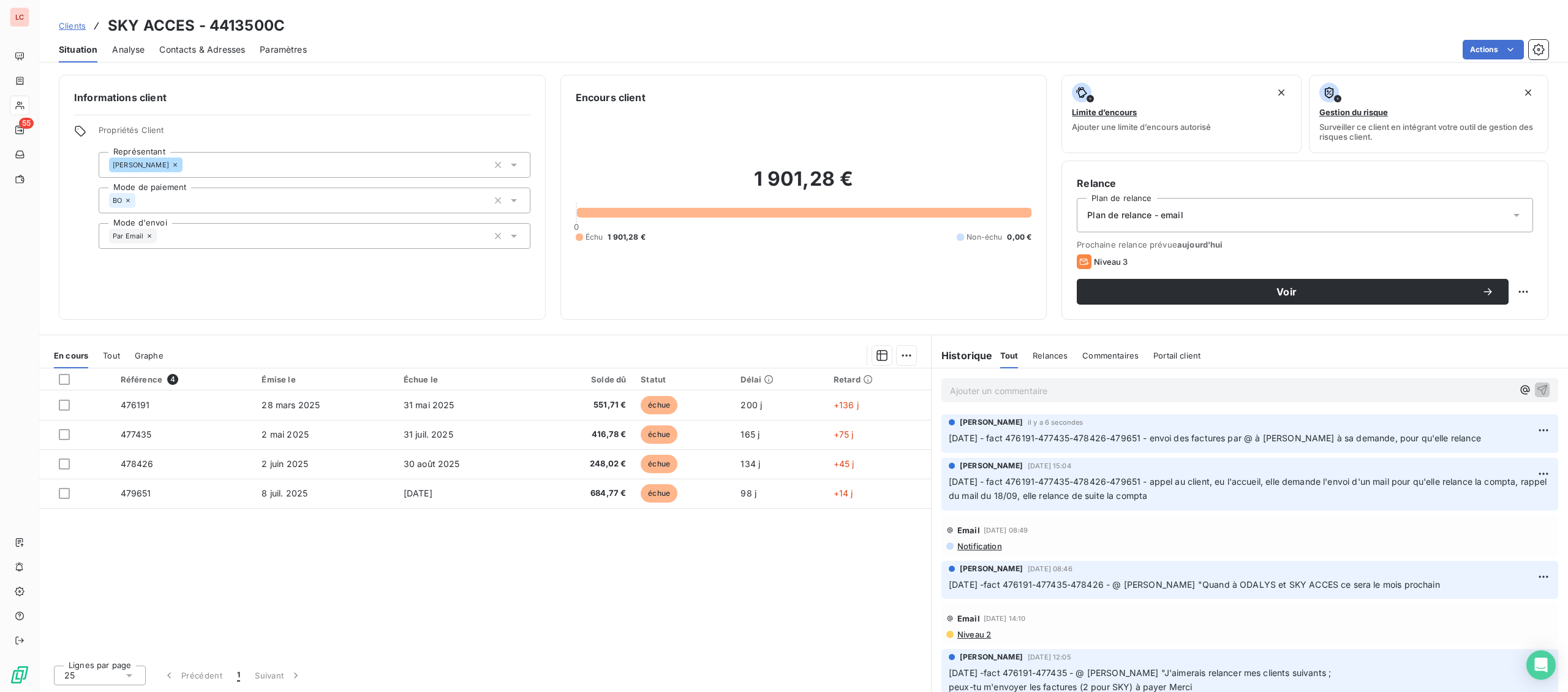
click at [1538, 288] on div "Relance Plan de relance Plan de relance - email Prochaine relance prévue [DATE]…" at bounding box center [1305, 240] width 487 height 159
click at [1524, 296] on html "LC 55 Clients SKY ACCES - 4413500C Situation Analyse Contacts & Adresses Paramè…" at bounding box center [784, 346] width 1568 height 692
click at [1469, 337] on html "LC 55 Clients SKY ACCES - 4413500C Situation Analyse Contacts & Adresses Paramè…" at bounding box center [784, 346] width 1568 height 692
click at [1514, 295] on html "LC 55 Clients SKY ACCES - 4413500C Situation Analyse Contacts & Adresses Paramè…" at bounding box center [784, 346] width 1568 height 692
click at [1501, 318] on div "Replanifier cette action" at bounding box center [1473, 318] width 110 height 19
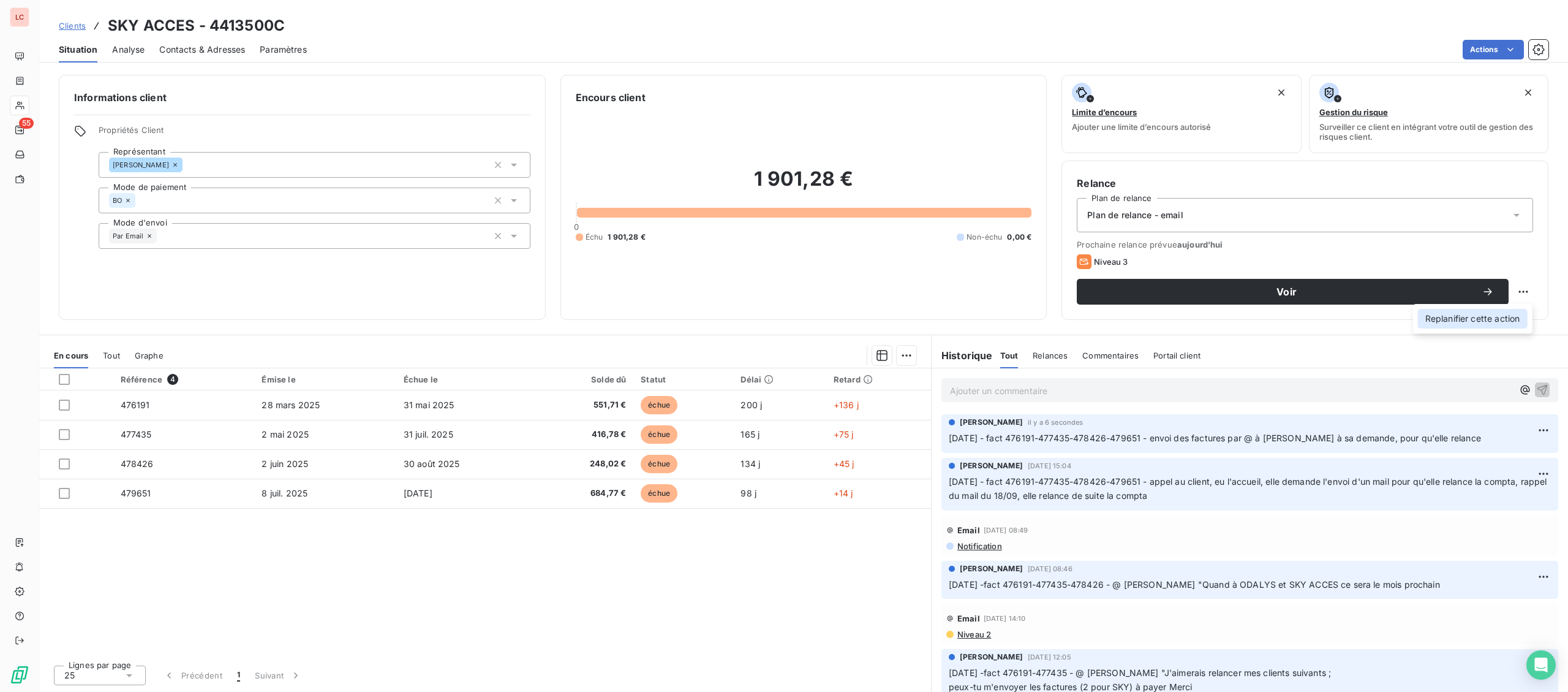
select select "9"
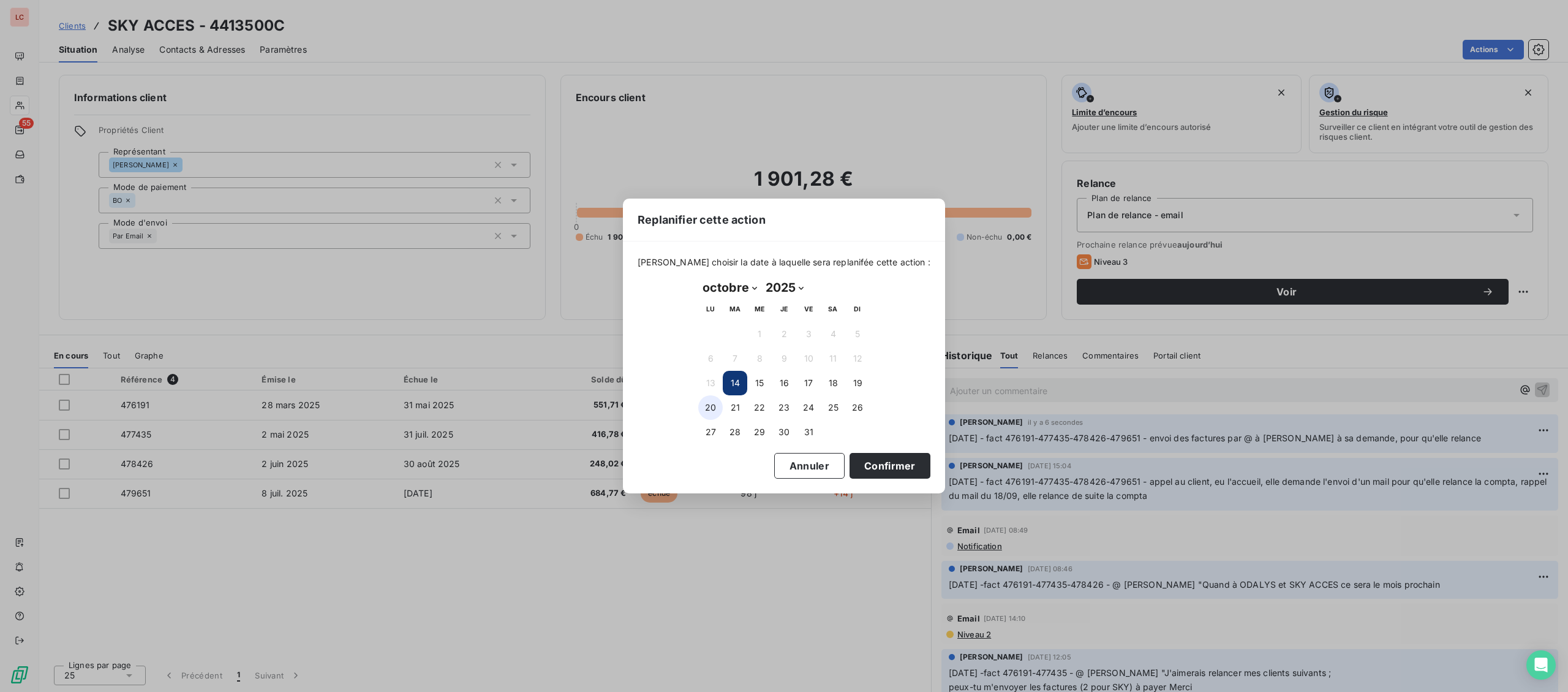
click at [718, 399] on button "20" at bounding box center [710, 407] width 24 height 25
click at [894, 458] on button "Confirmer" at bounding box center [890, 466] width 81 height 26
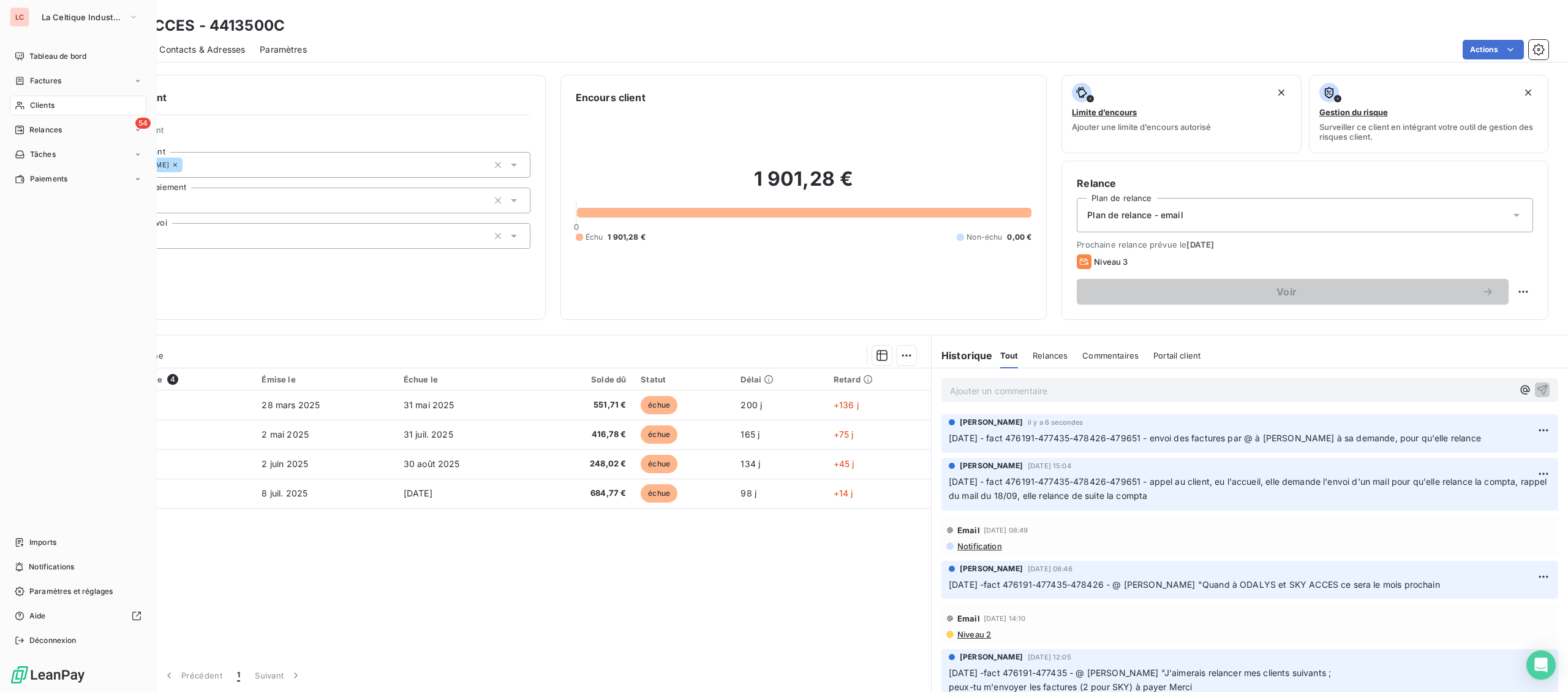
click at [39, 105] on span "Clients" at bounding box center [43, 105] width 24 height 11
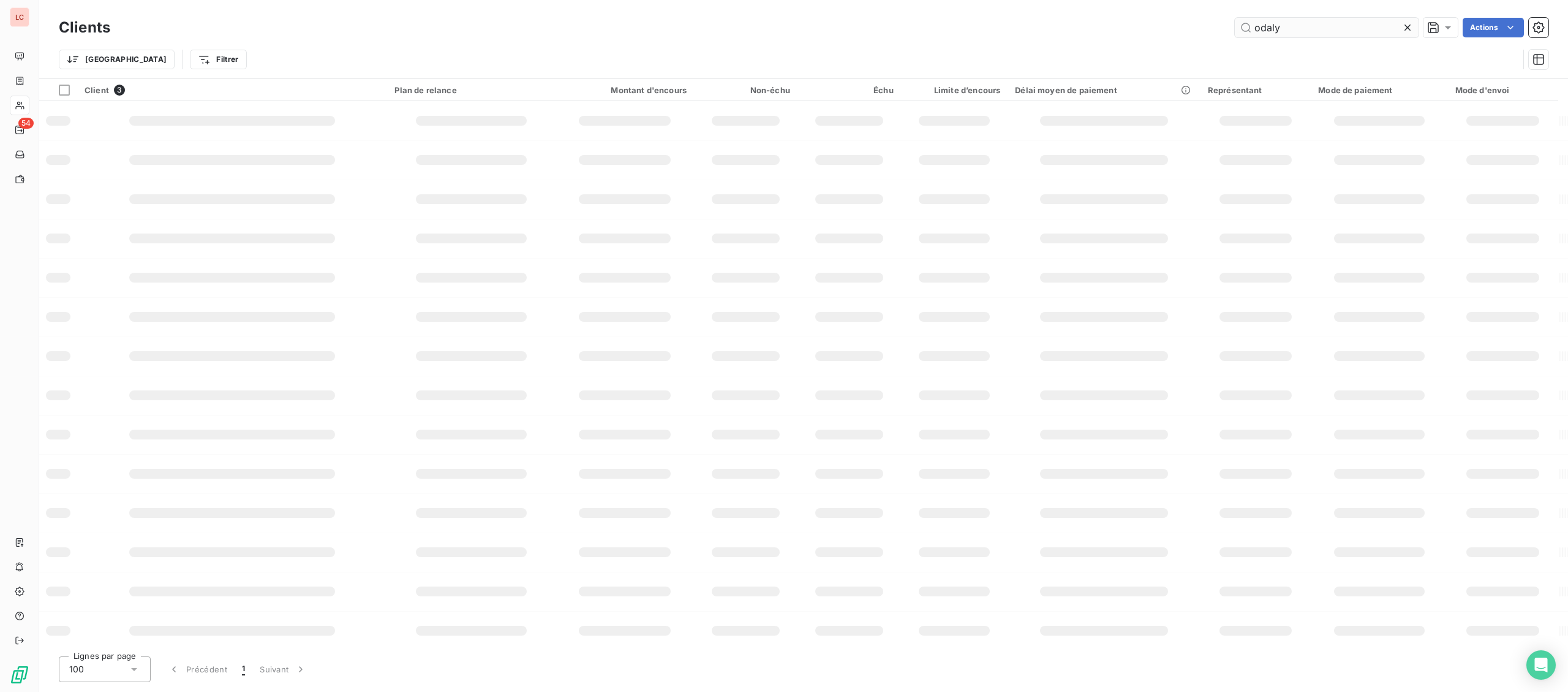
drag, startPoint x: 1268, startPoint y: 25, endPoint x: 1059, endPoint y: 20, distance: 209.1
click at [1235, 20] on input "odaly" at bounding box center [1327, 27] width 184 height 19
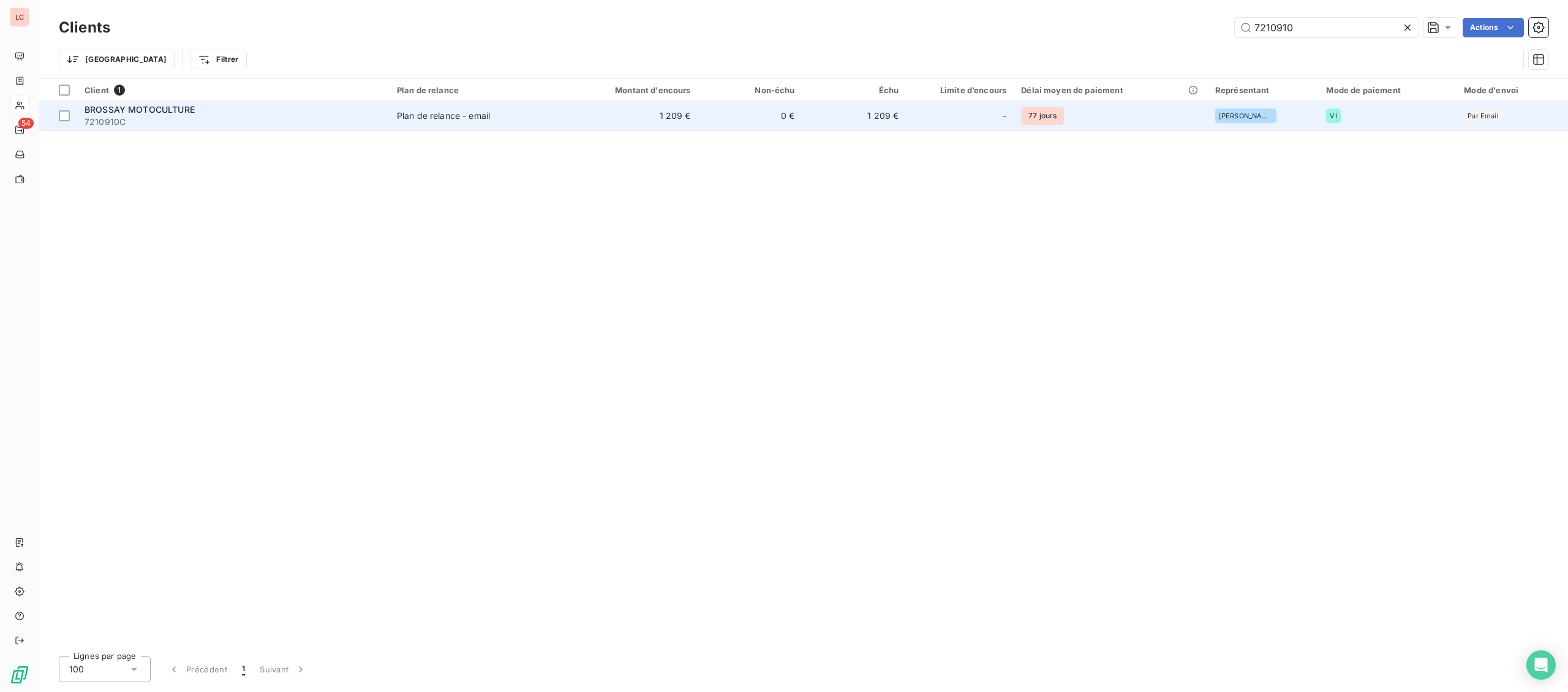
type input "7210910"
click at [294, 112] on div "BROSSAY MOTOCULTURE" at bounding box center [233, 110] width 298 height 12
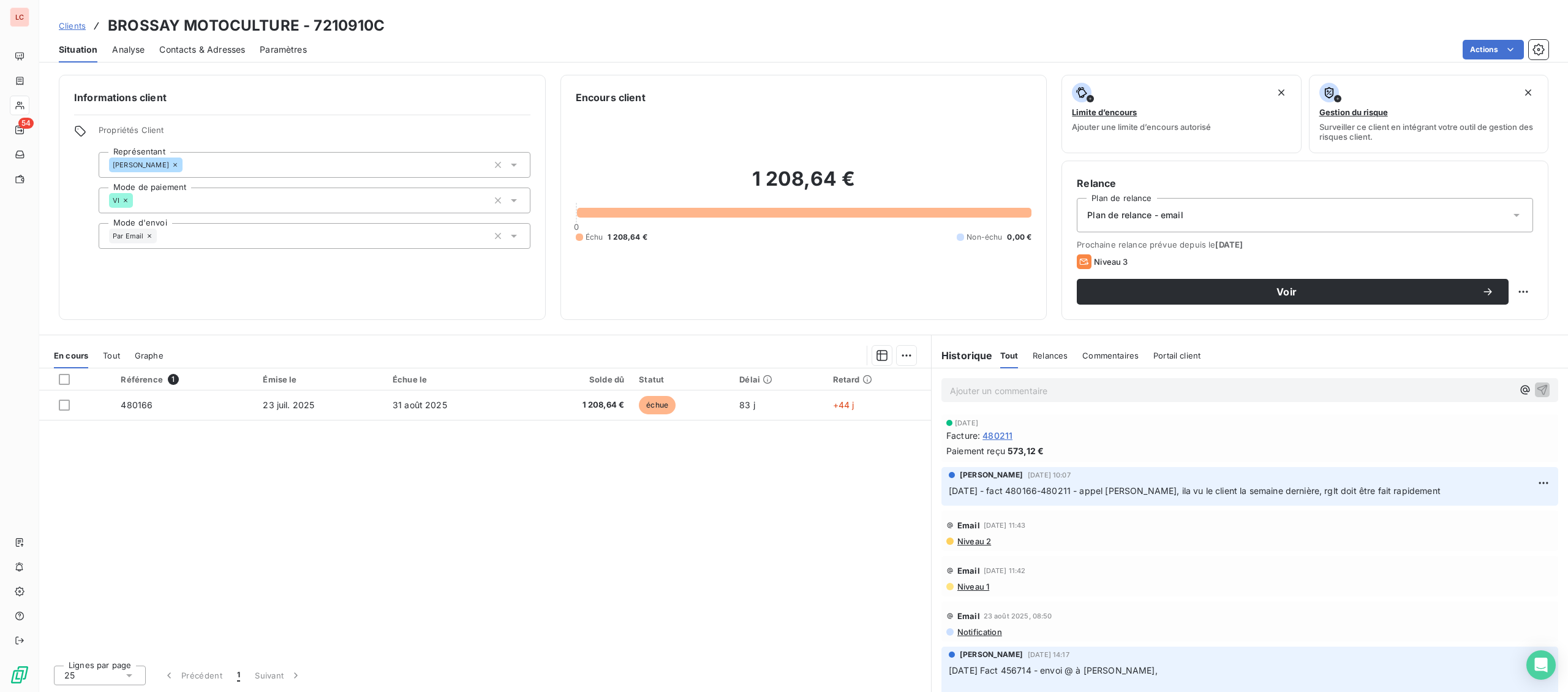
click at [1074, 394] on p "Ajouter un commentaire ﻿" at bounding box center [1231, 390] width 563 height 15
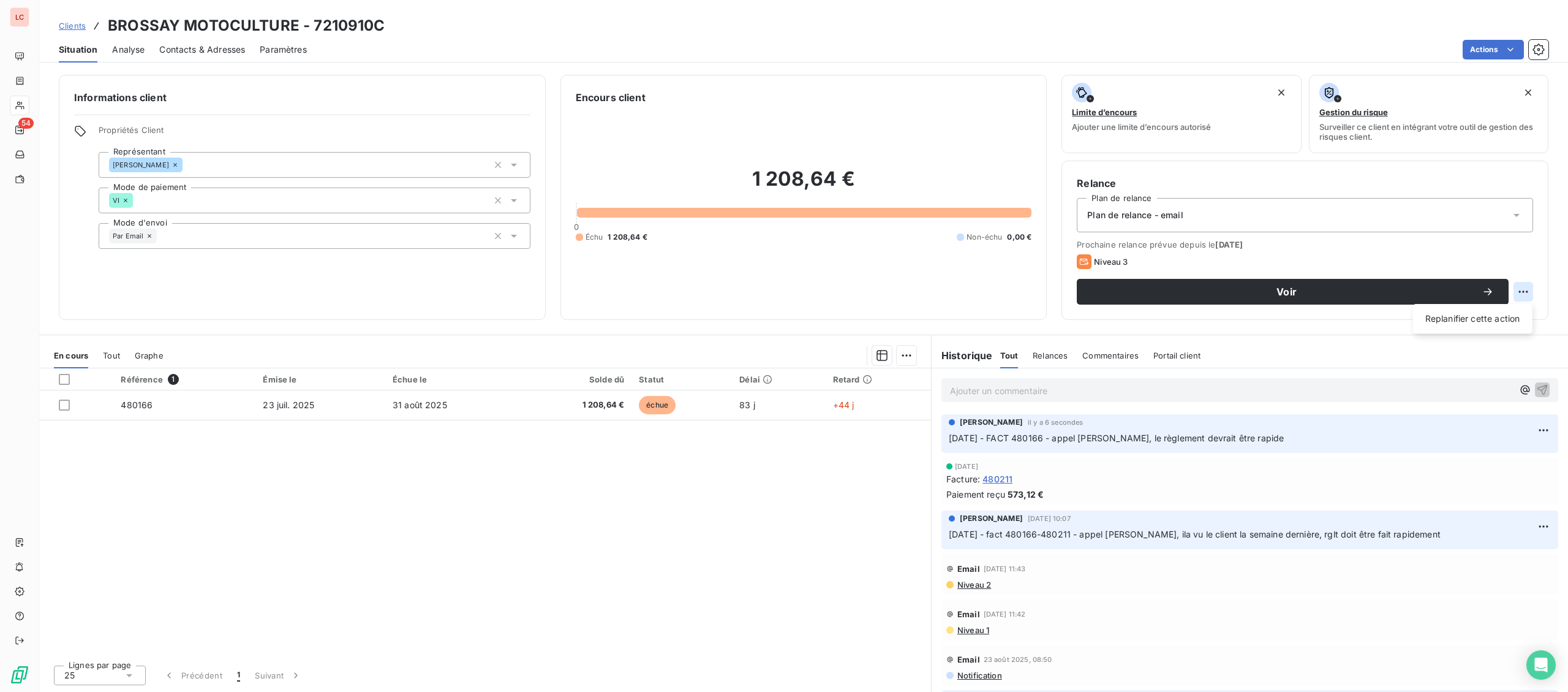
click at [1527, 293] on html "LC 54 Clients BROSSAY MOTOCULTURE - 7210910C Situation Analyse Contacts & Adres…" at bounding box center [784, 346] width 1568 height 692
click at [1501, 319] on div "Replanifier cette action" at bounding box center [1473, 318] width 110 height 19
select select "9"
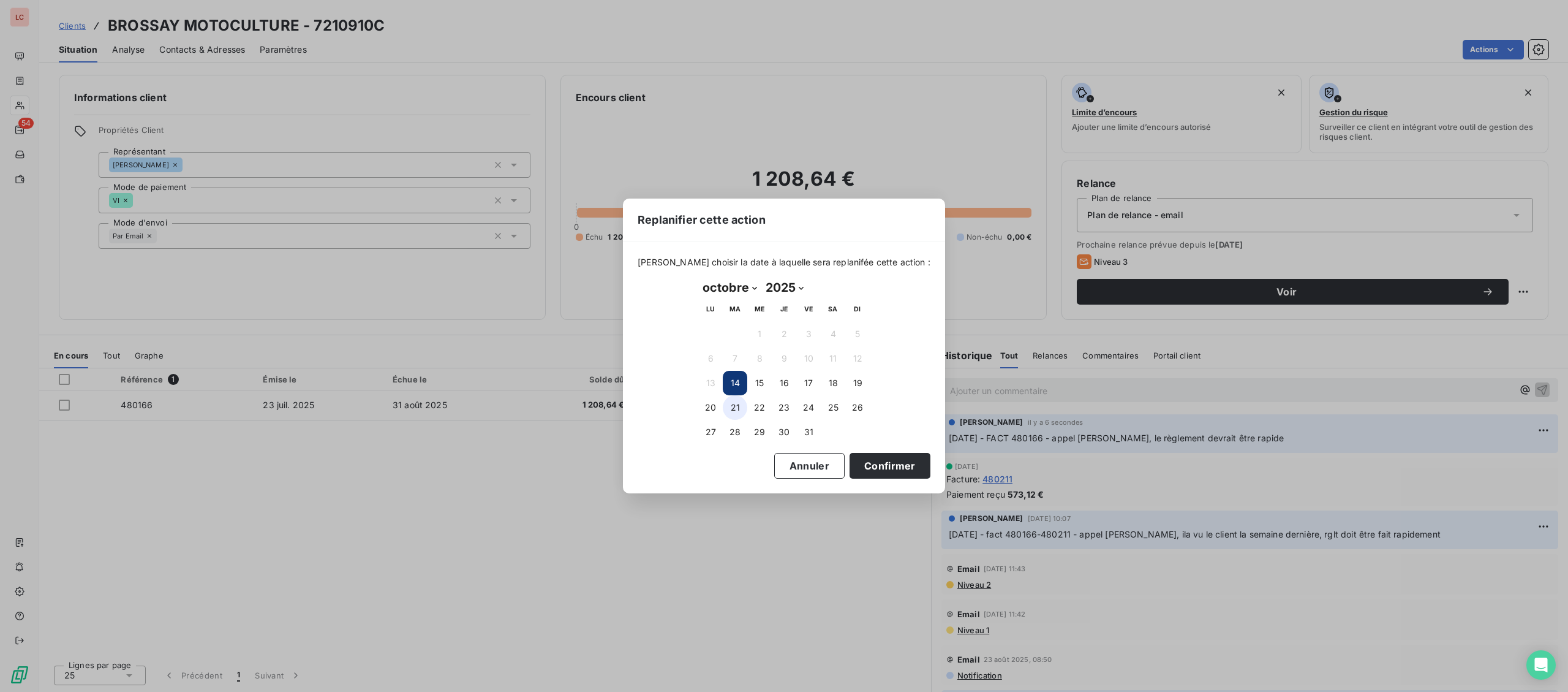
click at [731, 407] on button "21" at bounding box center [735, 407] width 24 height 25
click at [858, 463] on button "Confirmer" at bounding box center [890, 466] width 81 height 26
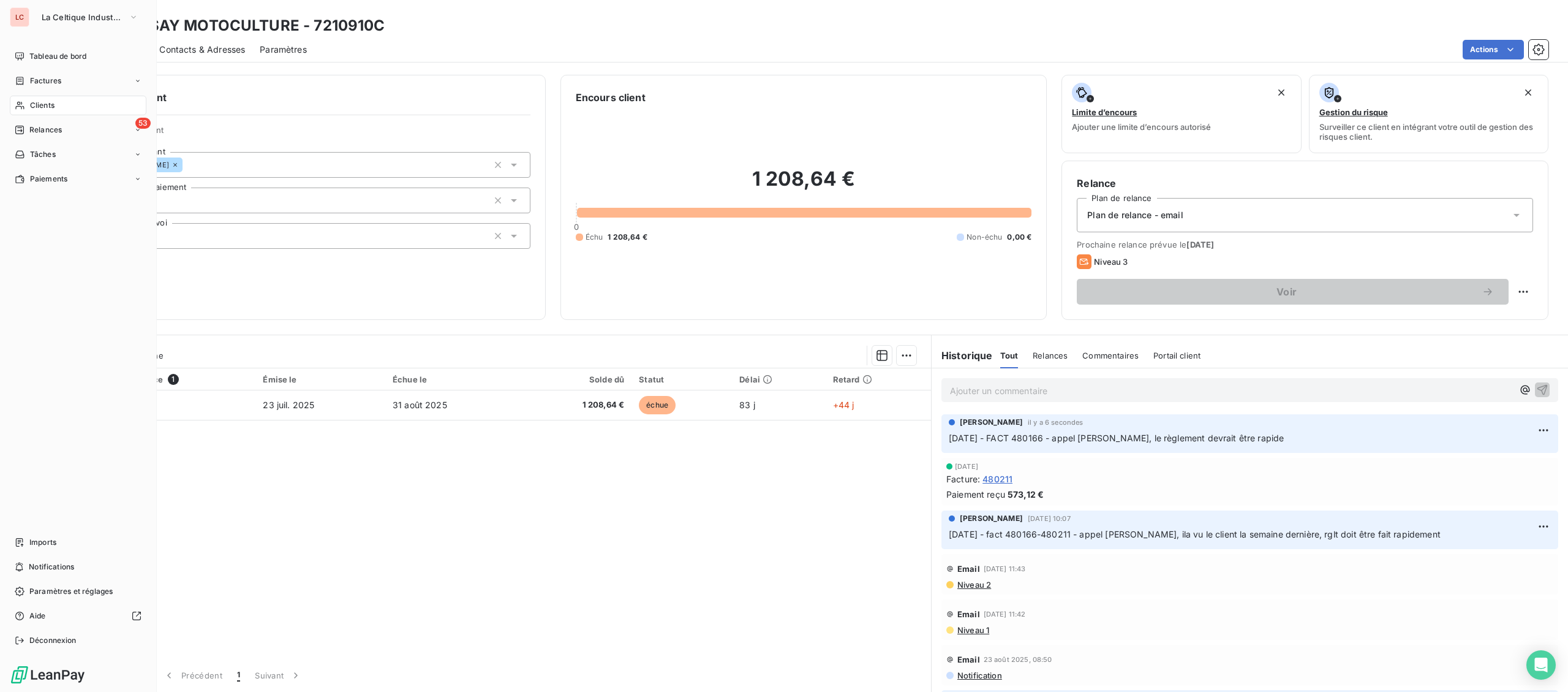
click at [35, 103] on span "Clients" at bounding box center [43, 105] width 24 height 11
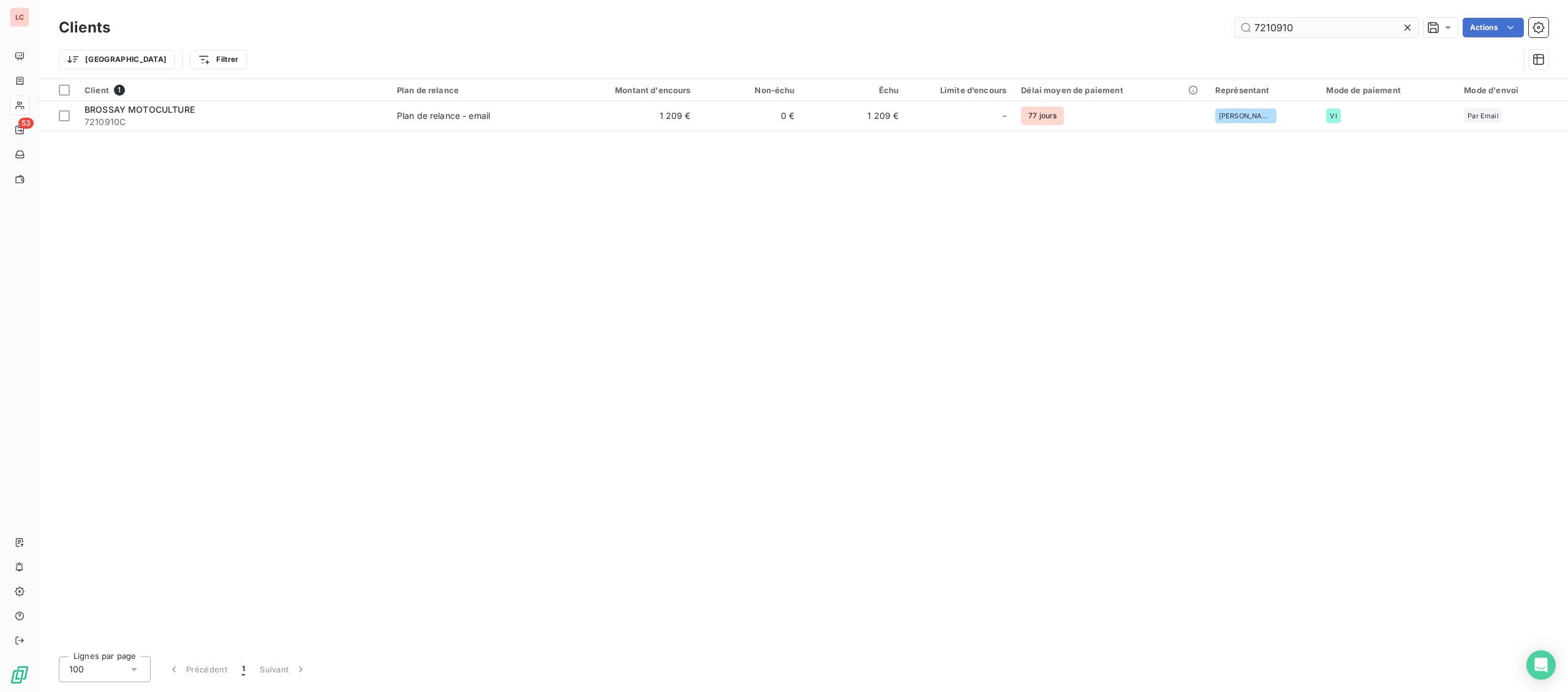
drag, startPoint x: 1373, startPoint y: 29, endPoint x: 1272, endPoint y: 27, distance: 101.0
click at [1272, 27] on input "7210910" at bounding box center [1327, 27] width 184 height 19
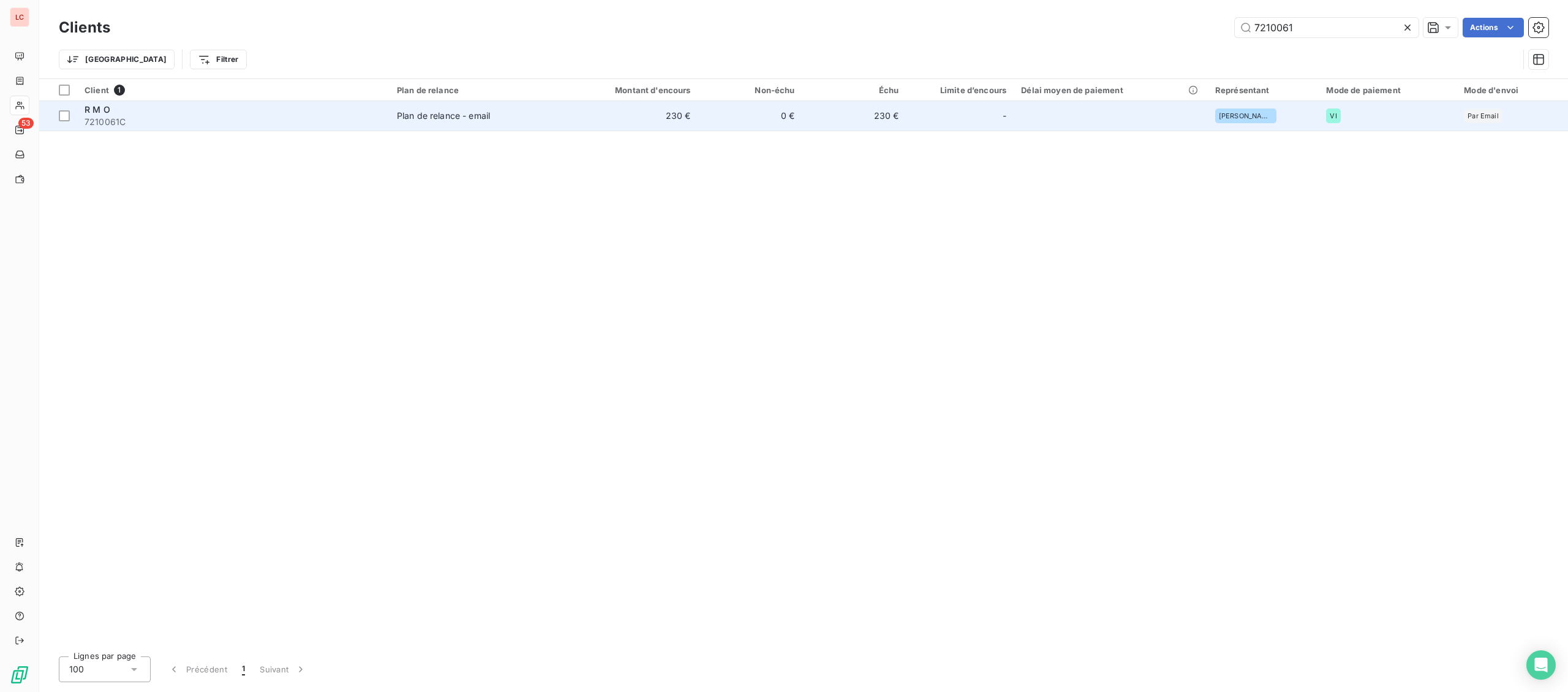
type input "7210061"
click at [385, 113] on td "R M O 7210061C" at bounding box center [233, 115] width 312 height 30
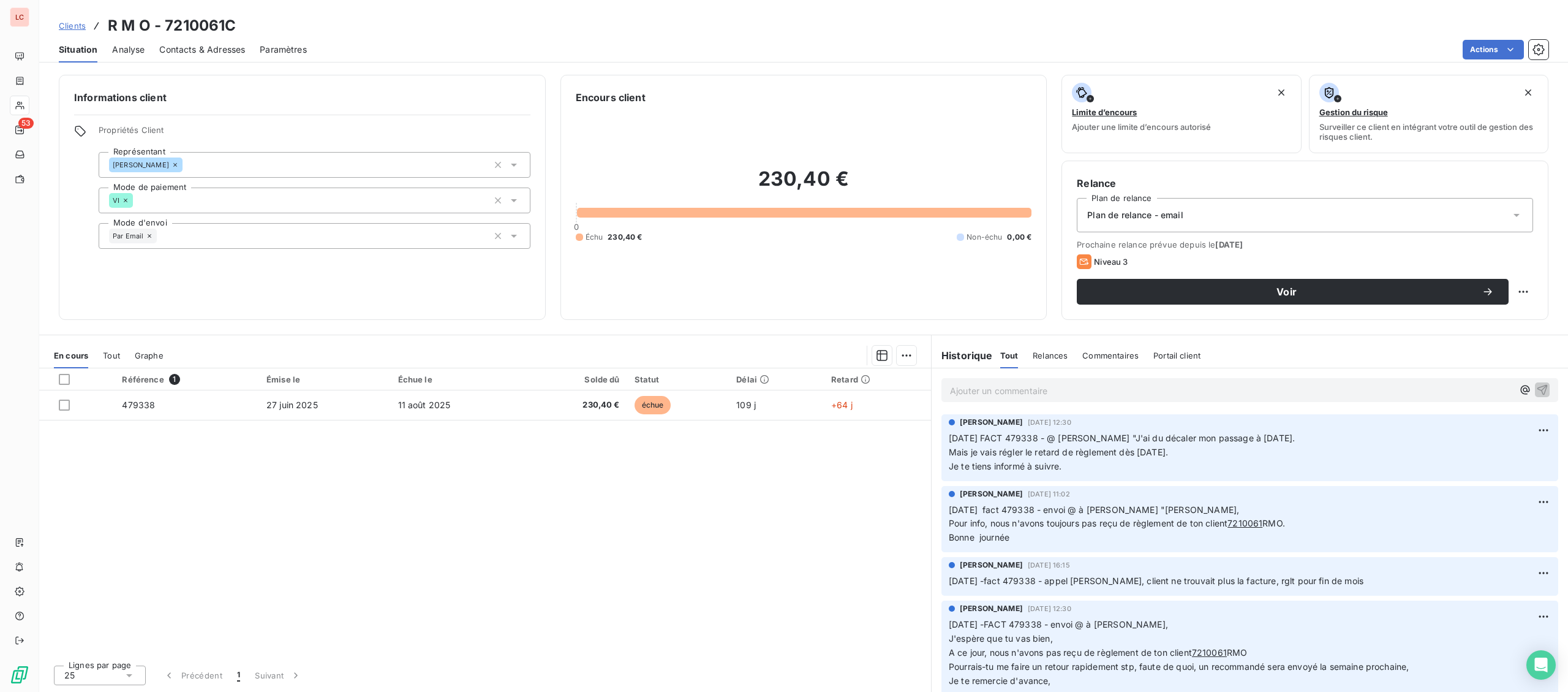
click at [1113, 386] on p "Ajouter un commentaire ﻿" at bounding box center [1231, 390] width 563 height 15
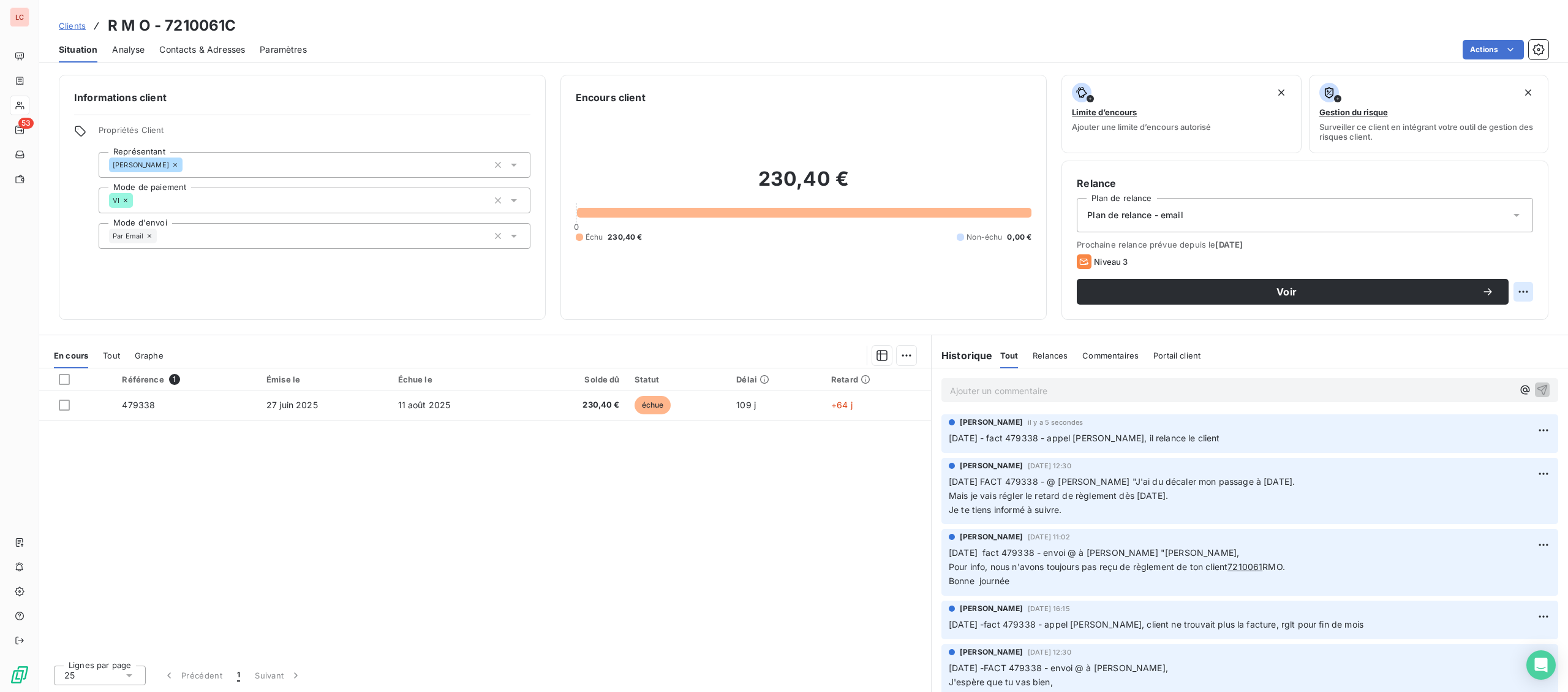
click at [1525, 296] on html "LC 53 Clients R M O - 7210061C Situation Analyse Contacts & Adresses Paramètres…" at bounding box center [784, 346] width 1568 height 692
click at [1494, 316] on div "Replanifier cette action" at bounding box center [1473, 318] width 110 height 19
select select "9"
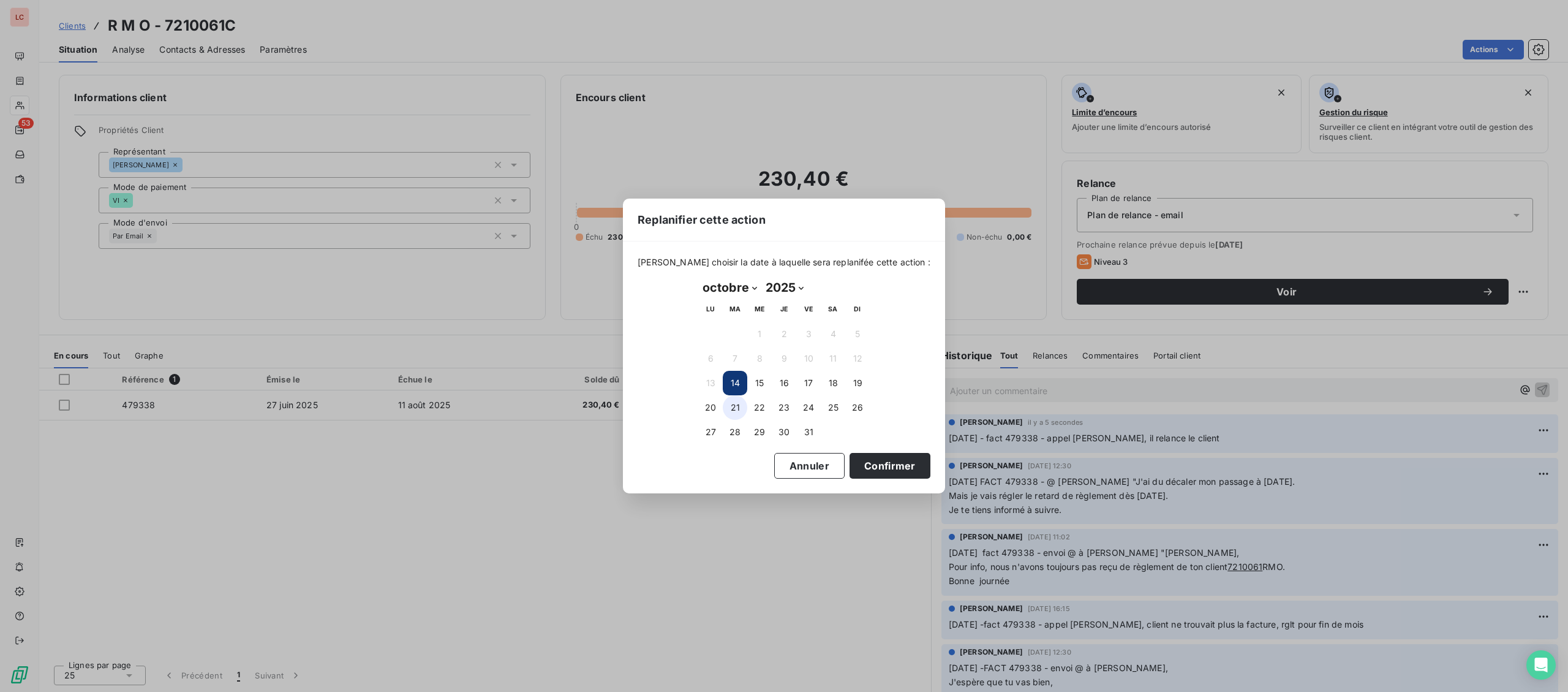
click at [735, 409] on button "21" at bounding box center [735, 407] width 24 height 25
click at [906, 465] on button "Confirmer" at bounding box center [890, 466] width 81 height 26
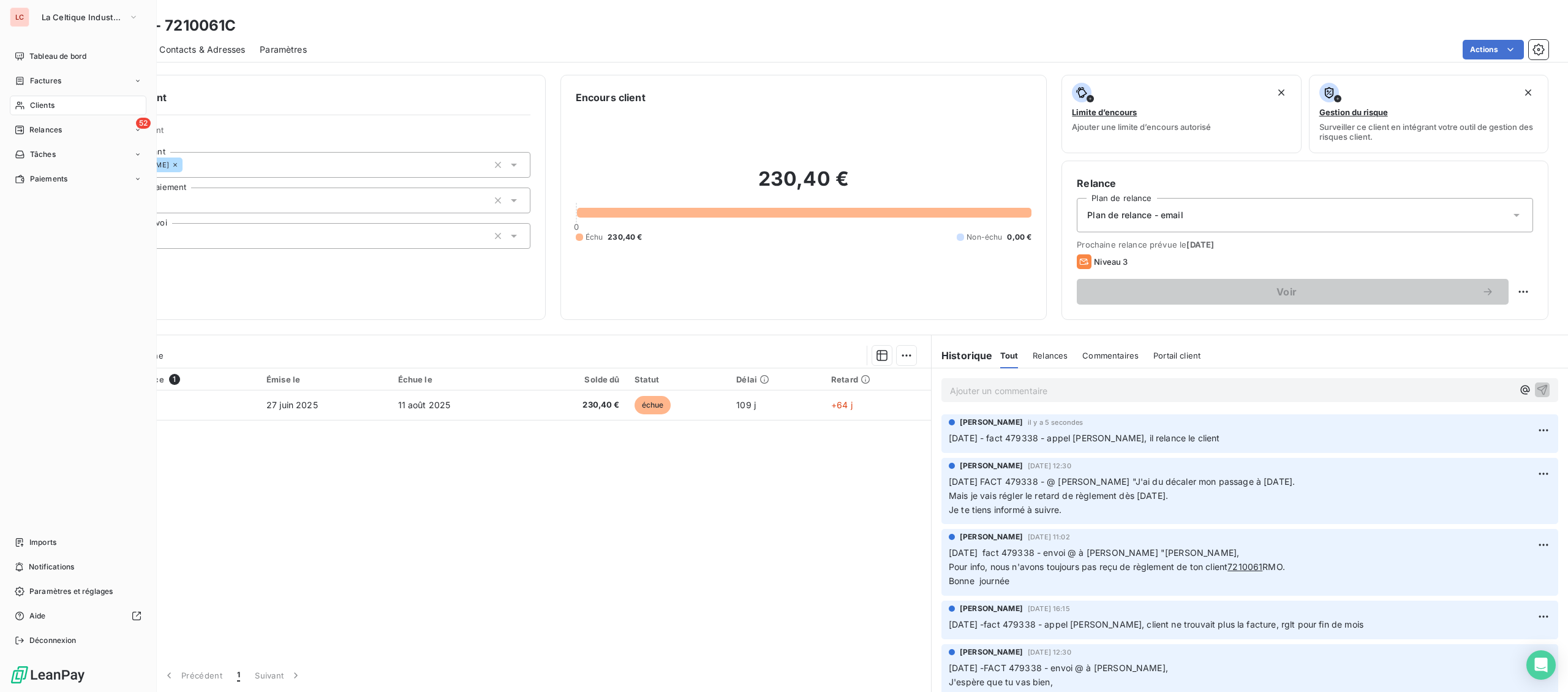
click at [22, 104] on icon at bounding box center [19, 105] width 10 height 10
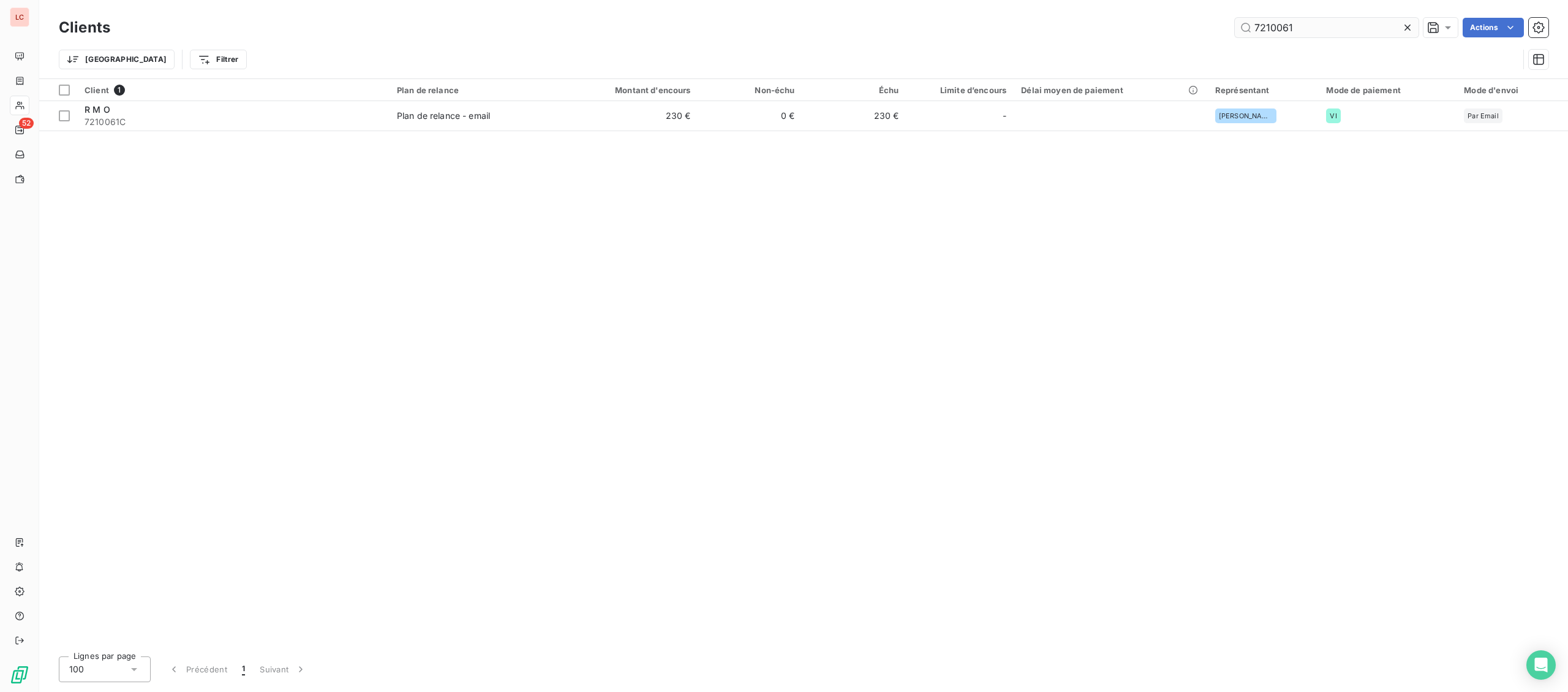
click at [1235, 27] on input "7210061" at bounding box center [1327, 27] width 184 height 19
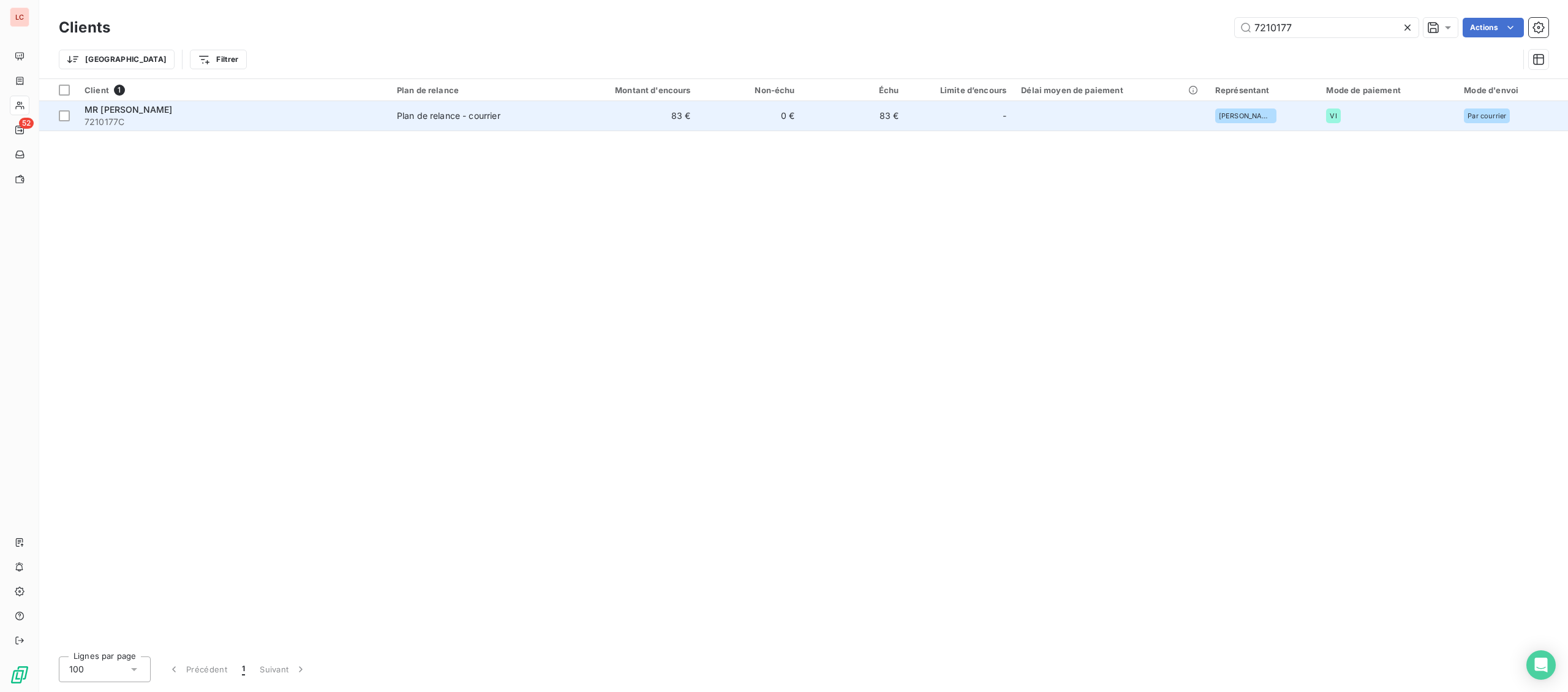
type input "7210177"
click at [762, 125] on td "0 €" at bounding box center [750, 115] width 104 height 30
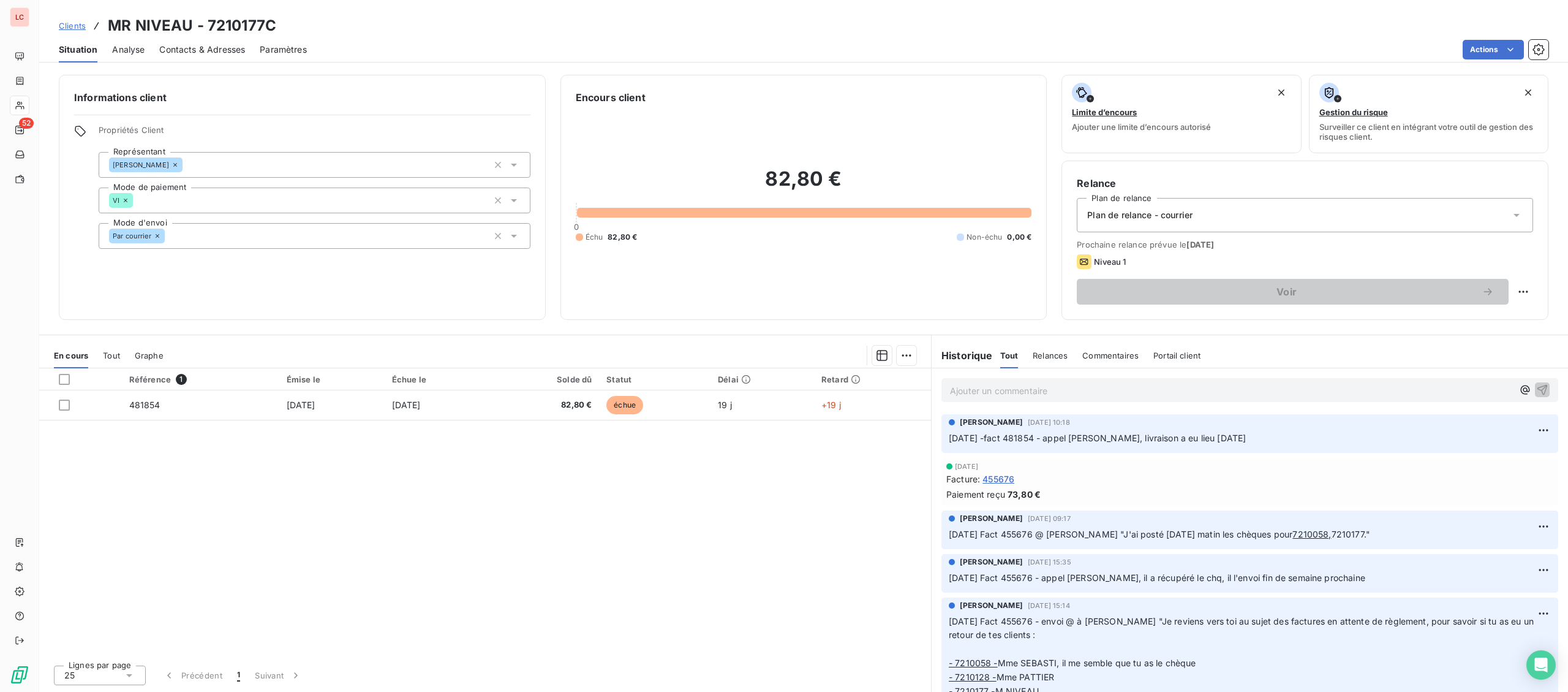
click at [1088, 393] on p "Ajouter un commentaire ﻿" at bounding box center [1231, 390] width 563 height 15
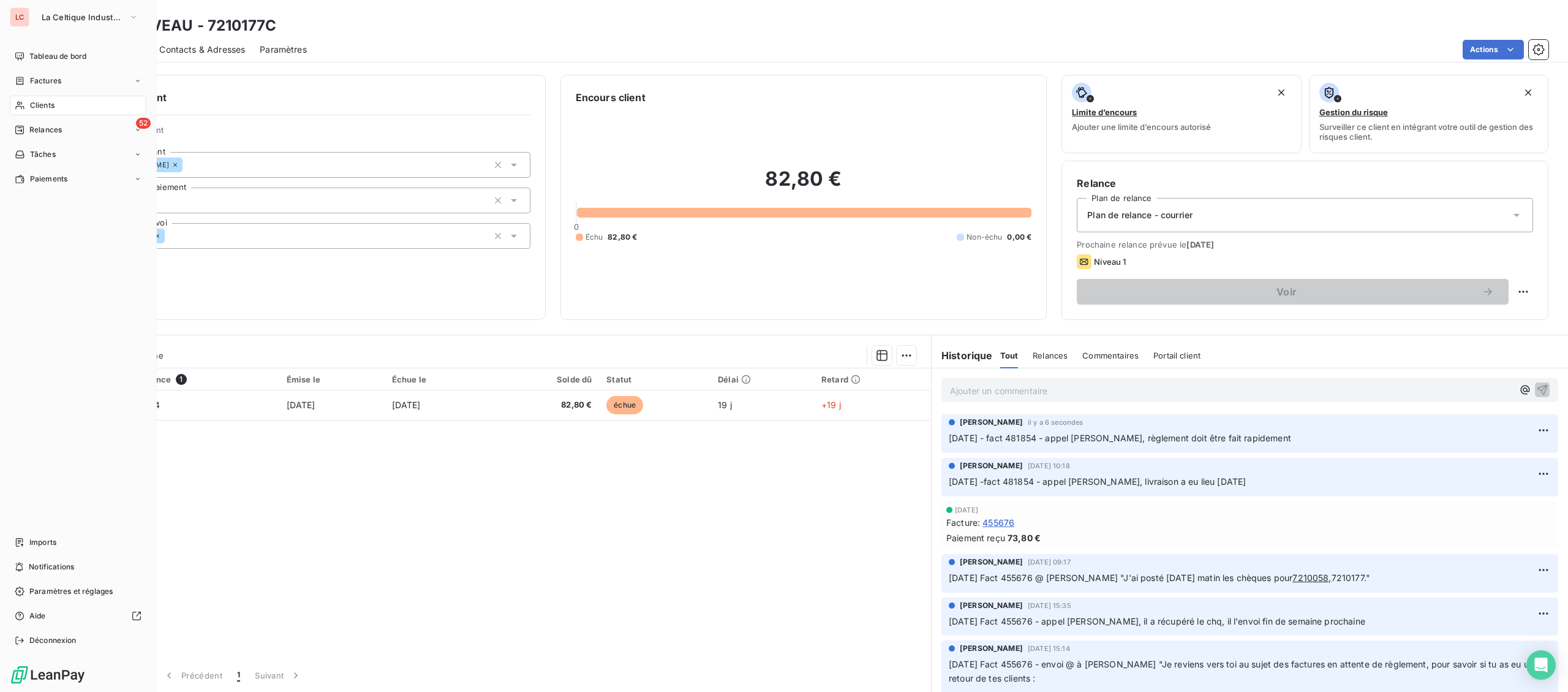
click at [40, 104] on span "Clients" at bounding box center [43, 105] width 24 height 11
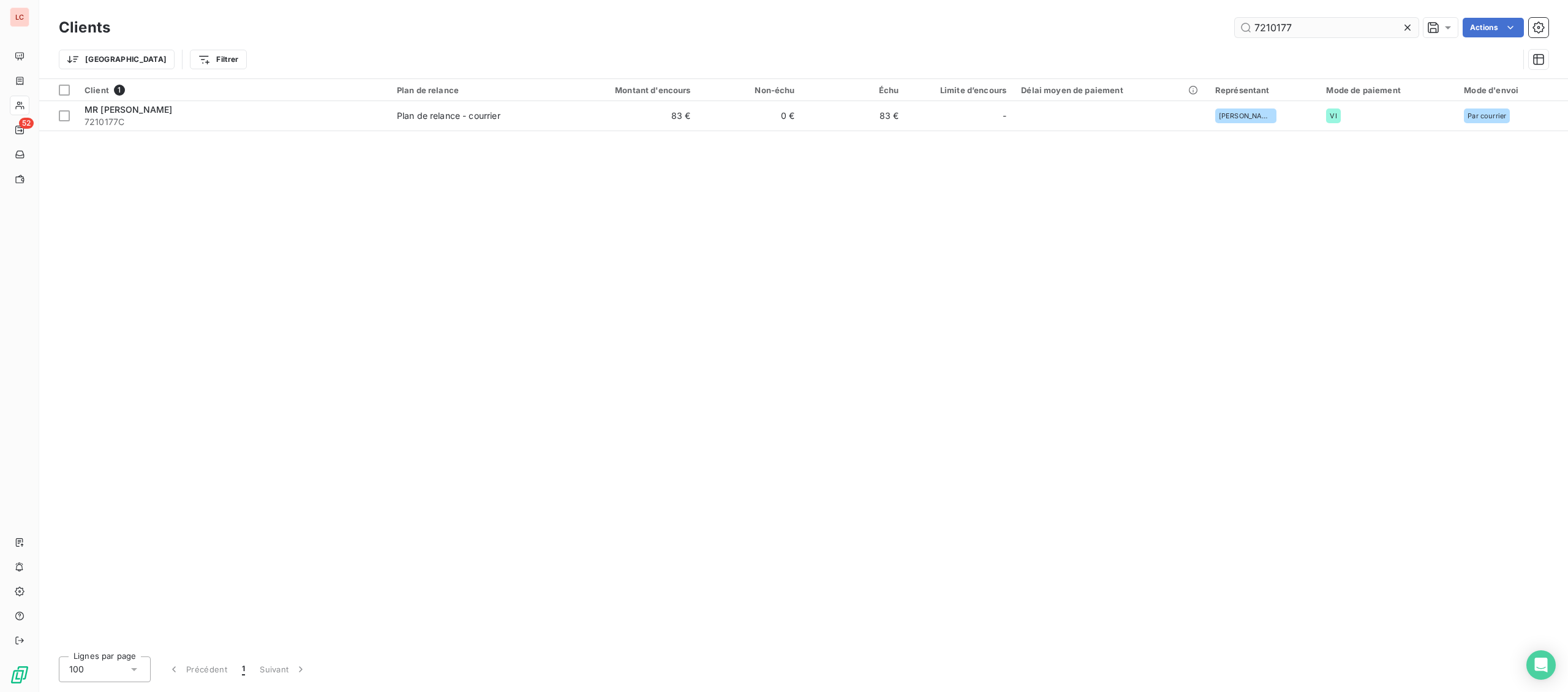
drag, startPoint x: 1342, startPoint y: 30, endPoint x: 1193, endPoint y: 25, distance: 149.1
click at [1235, 25] on input "7210177" at bounding box center [1327, 27] width 184 height 19
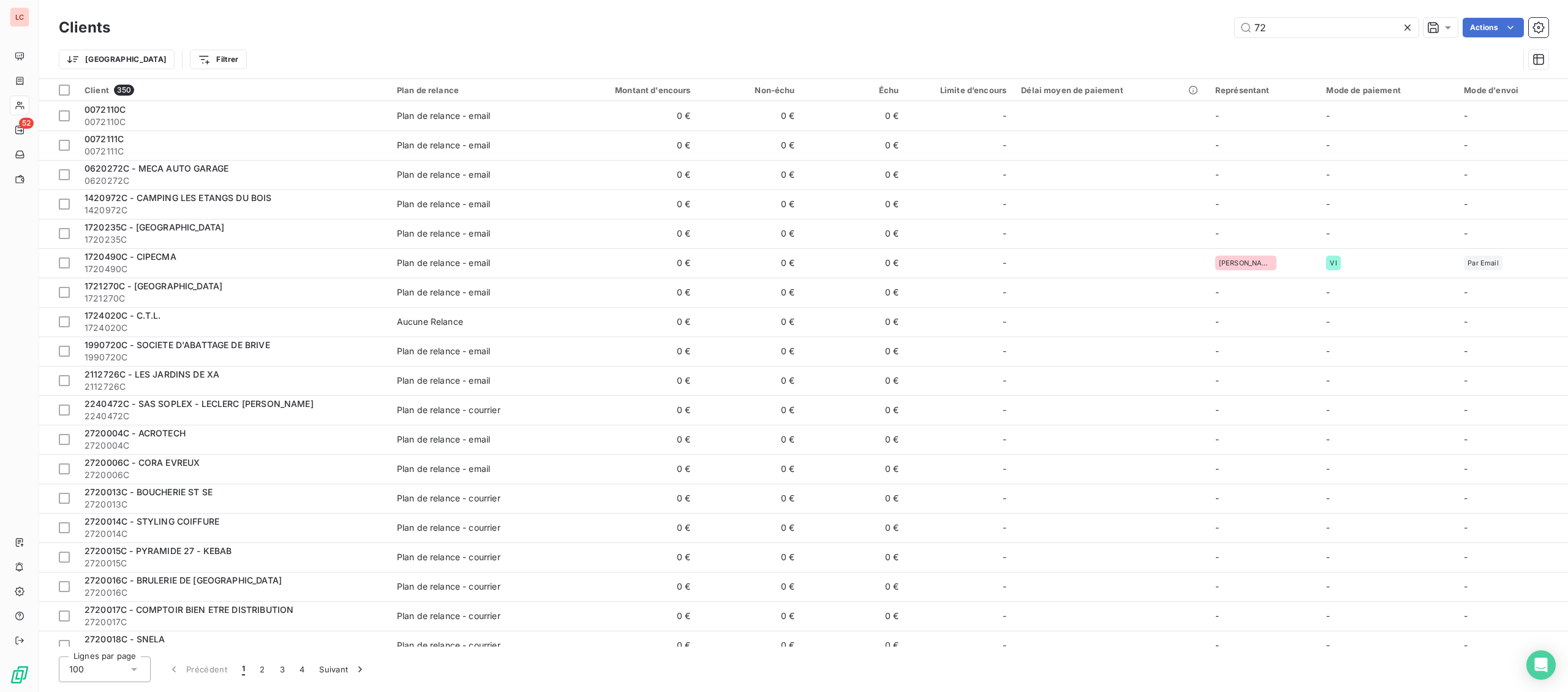
type input "7"
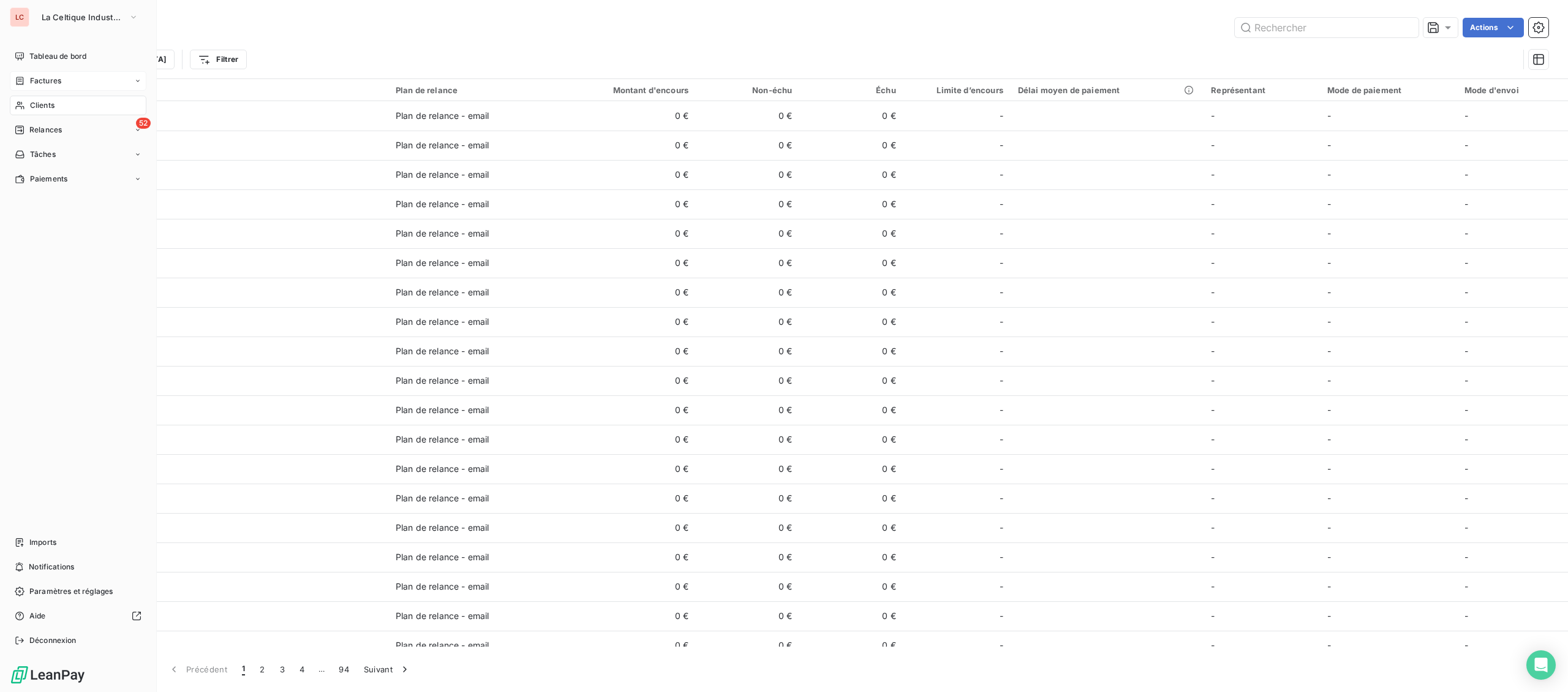
click at [54, 81] on span "Factures" at bounding box center [45, 81] width 31 height 11
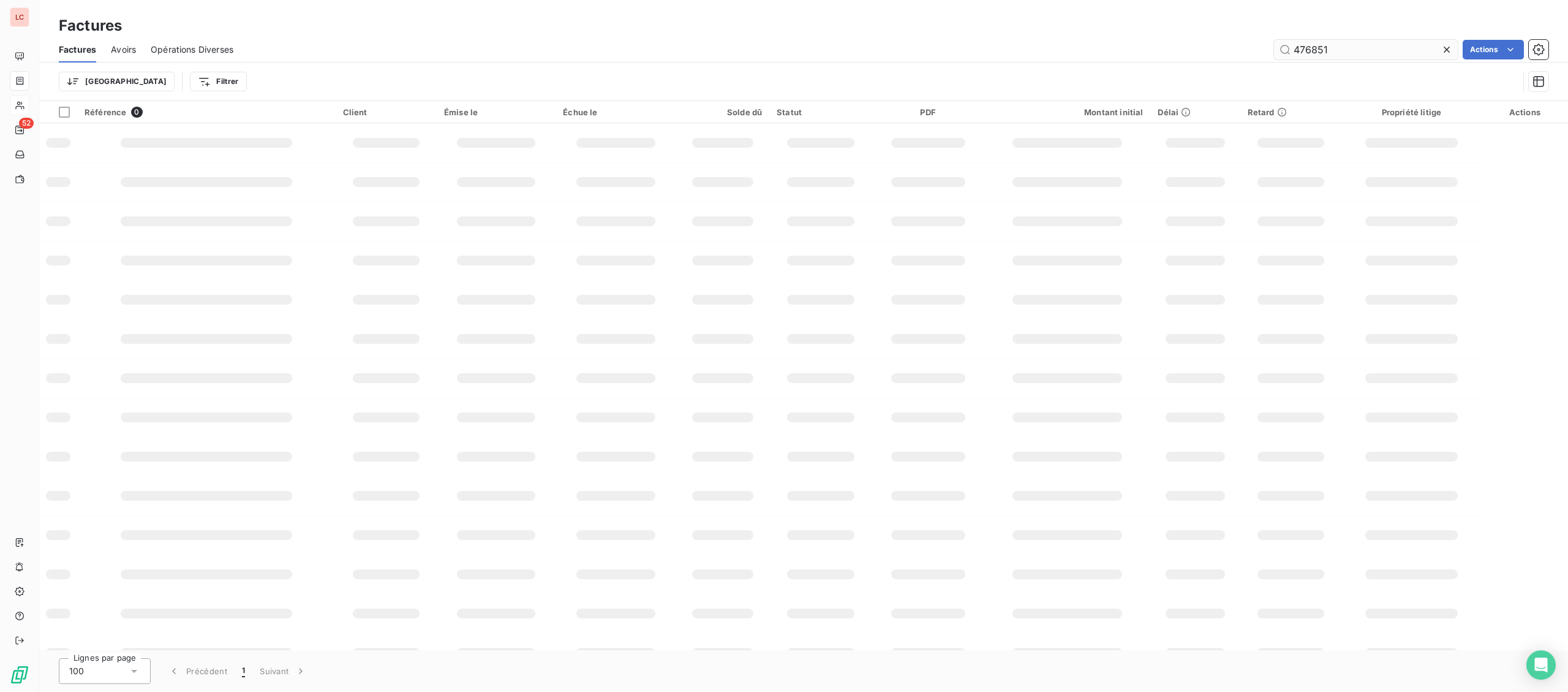
drag, startPoint x: 1335, startPoint y: 45, endPoint x: 1262, endPoint y: 45, distance: 73.0
click at [1274, 45] on input "476851" at bounding box center [1366, 49] width 184 height 19
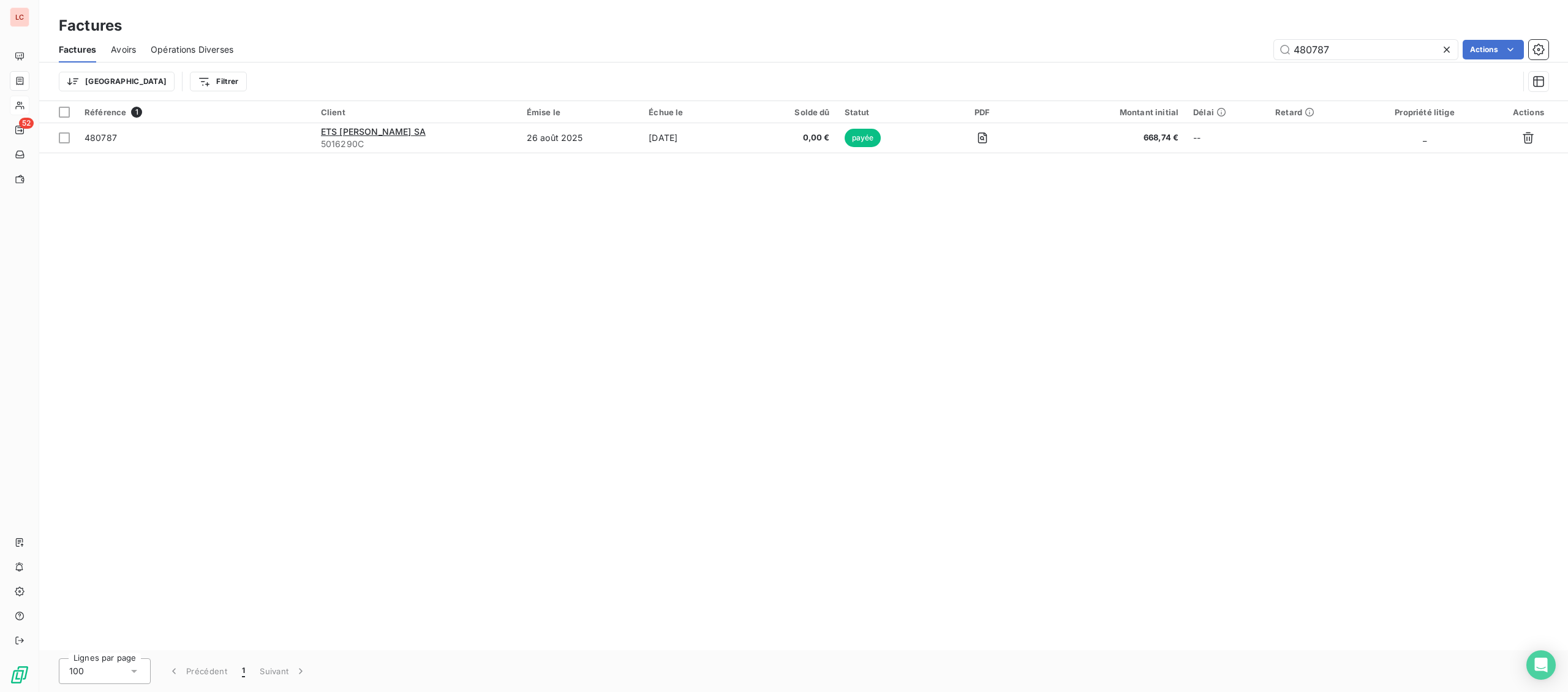
type input "480787"
